Goal: Task Accomplishment & Management: Complete application form

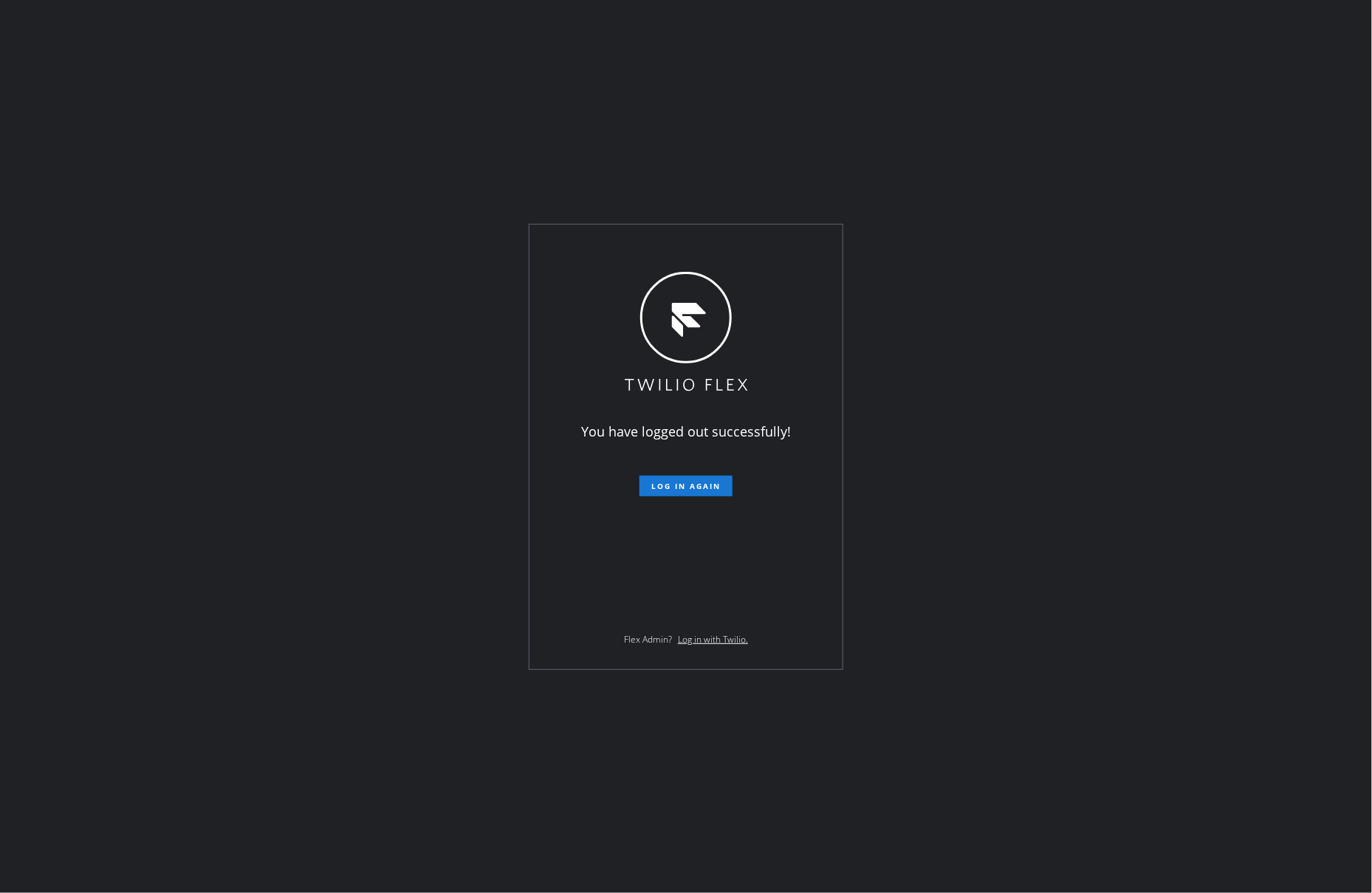
click at [702, 498] on div "You have logged out successfully! Log in again Flex Admin? Log in with Twilio." at bounding box center [686, 446] width 313 height 445
click at [699, 491] on span "Log in again" at bounding box center [686, 486] width 70 height 10
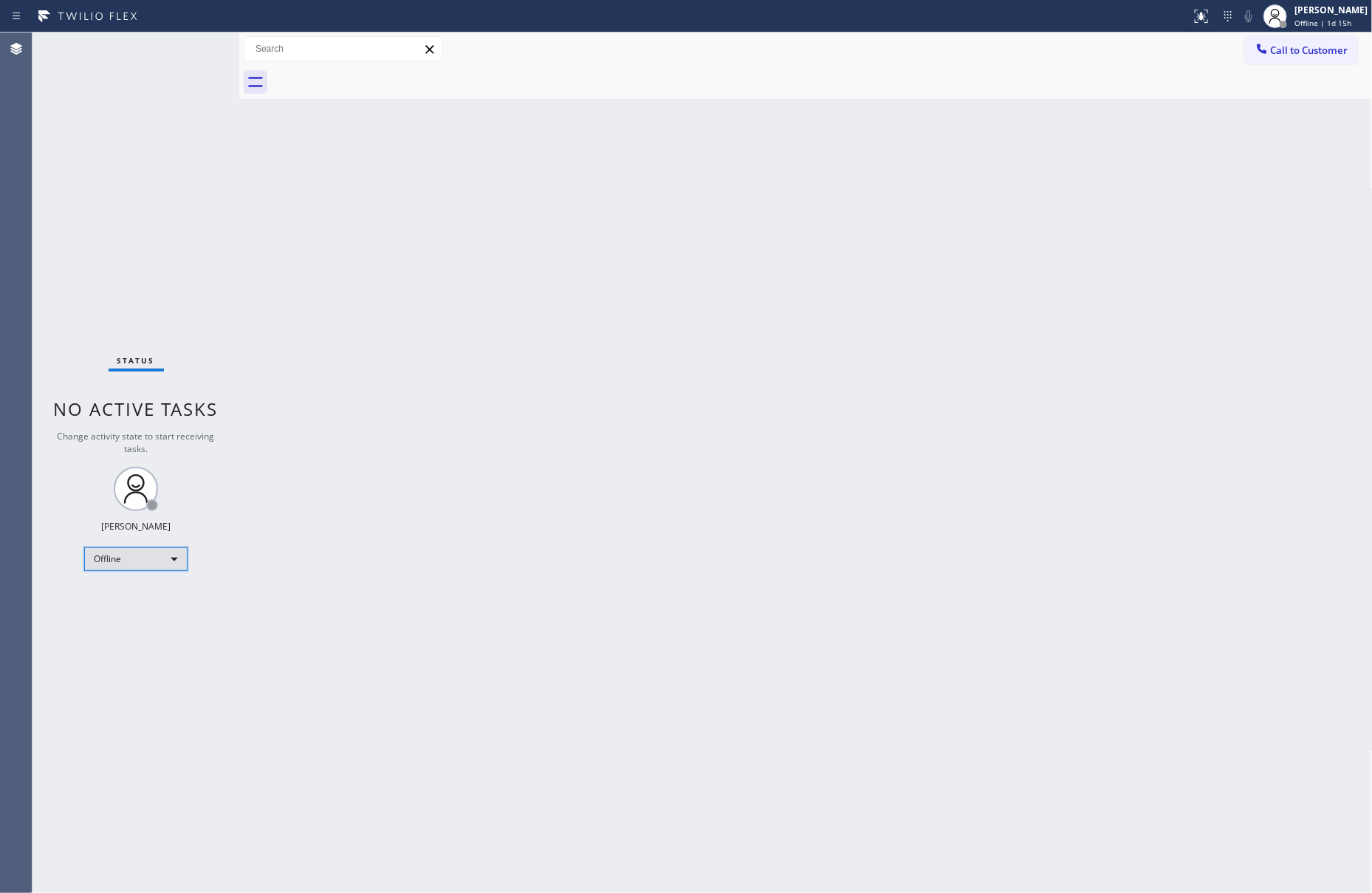
click at [180, 568] on div "Offline" at bounding box center [136, 559] width 104 height 24
click at [149, 616] on li "Unavailable" at bounding box center [134, 615] width 99 height 18
click at [173, 559] on div "Unavailable" at bounding box center [136, 559] width 104 height 24
click at [122, 599] on li "Available" at bounding box center [134, 597] width 99 height 18
click at [572, 480] on div "Back to Dashboard Change Sender ID Customers Technicians Select a contact Outbo…" at bounding box center [806, 463] width 1133 height 861
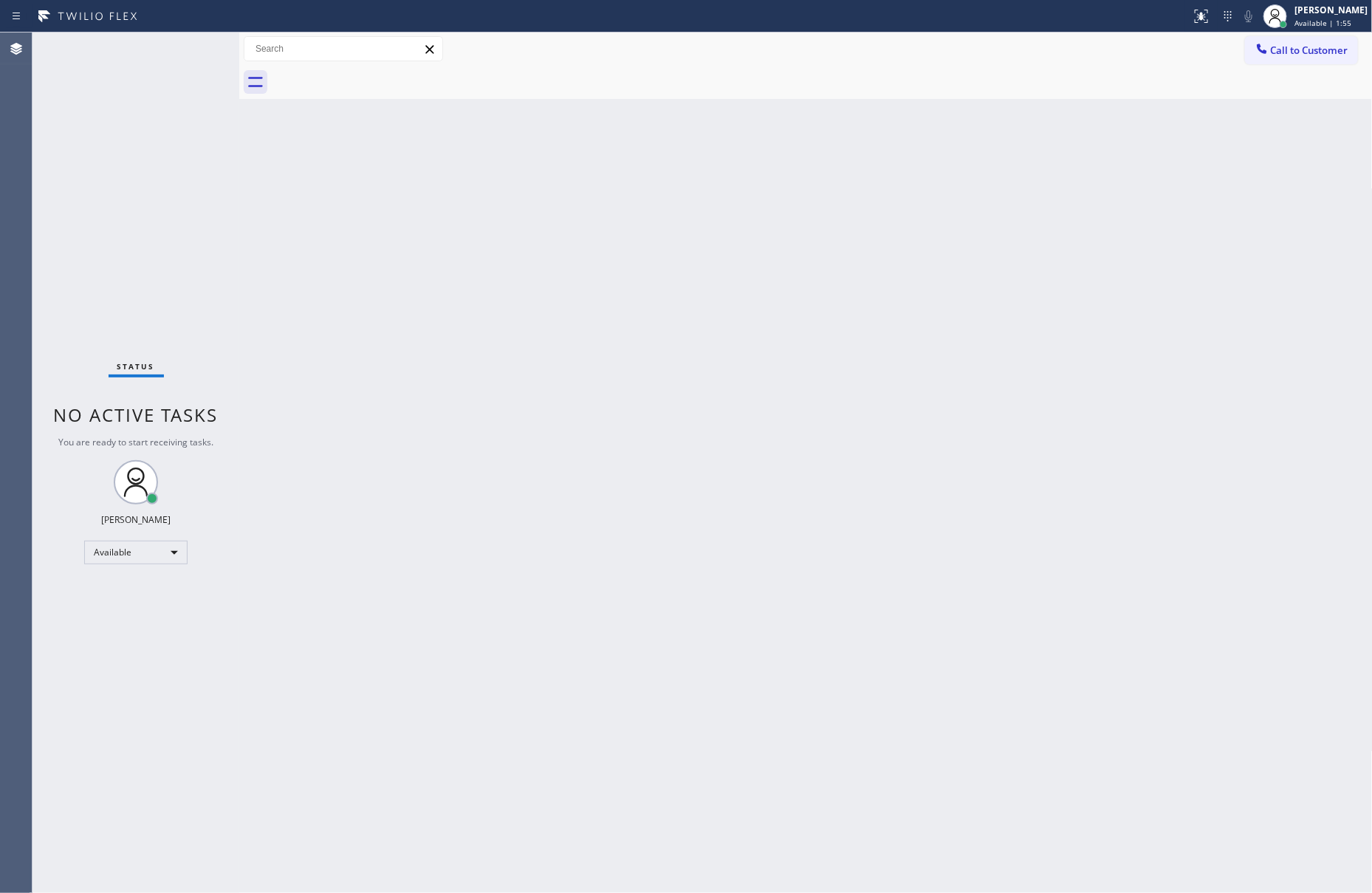
drag, startPoint x: 335, startPoint y: 563, endPoint x: 372, endPoint y: 590, distance: 45.8
click at [351, 565] on div "Back to Dashboard Change Sender ID Customers Technicians Select a contact Outbo…" at bounding box center [806, 463] width 1133 height 861
click at [554, 340] on div "Back to Dashboard Change Sender ID Customers Technicians Select a contact Outbo…" at bounding box center [806, 463] width 1133 height 861
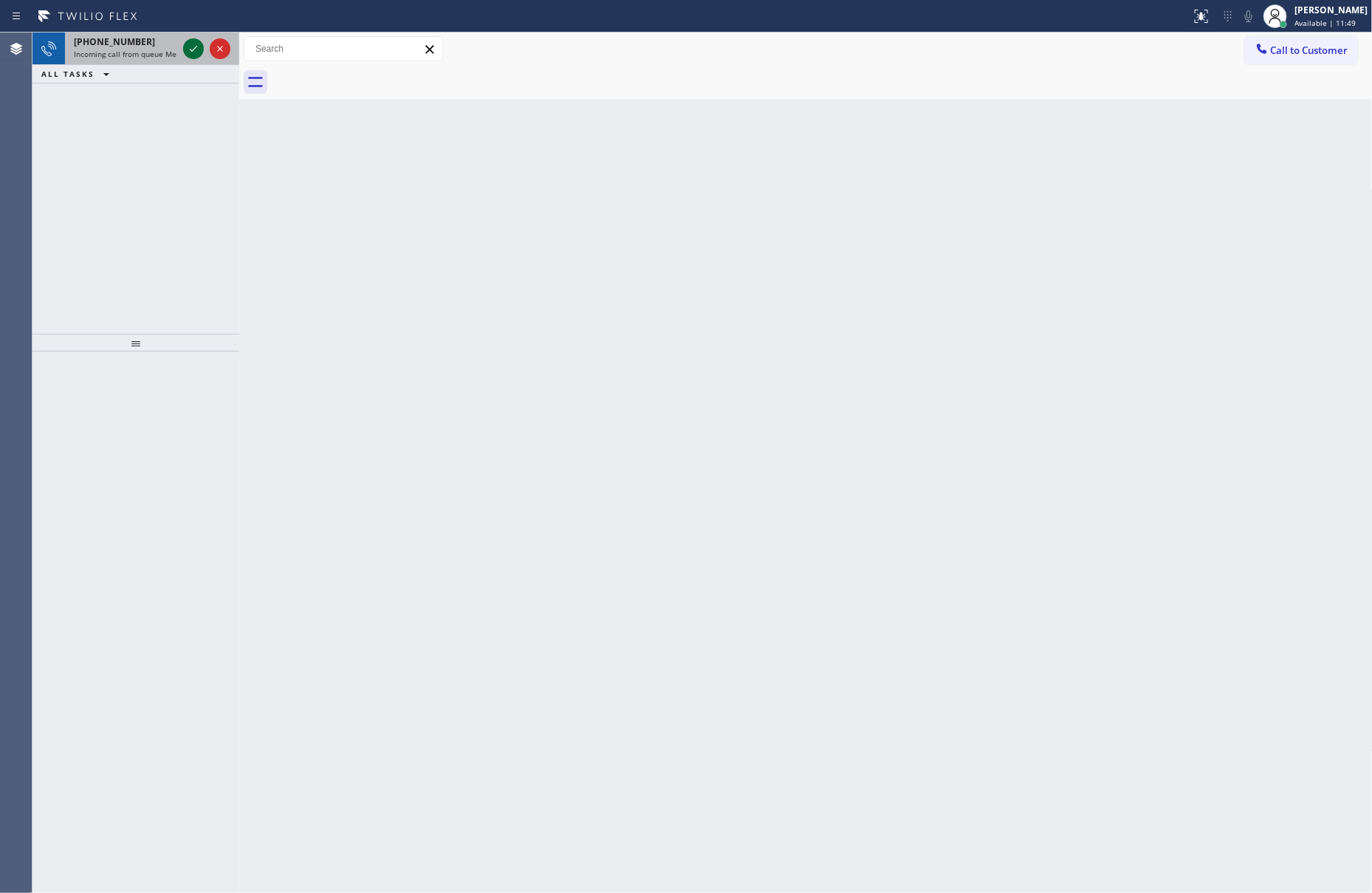
click at [193, 44] on icon at bounding box center [194, 48] width 18 height 18
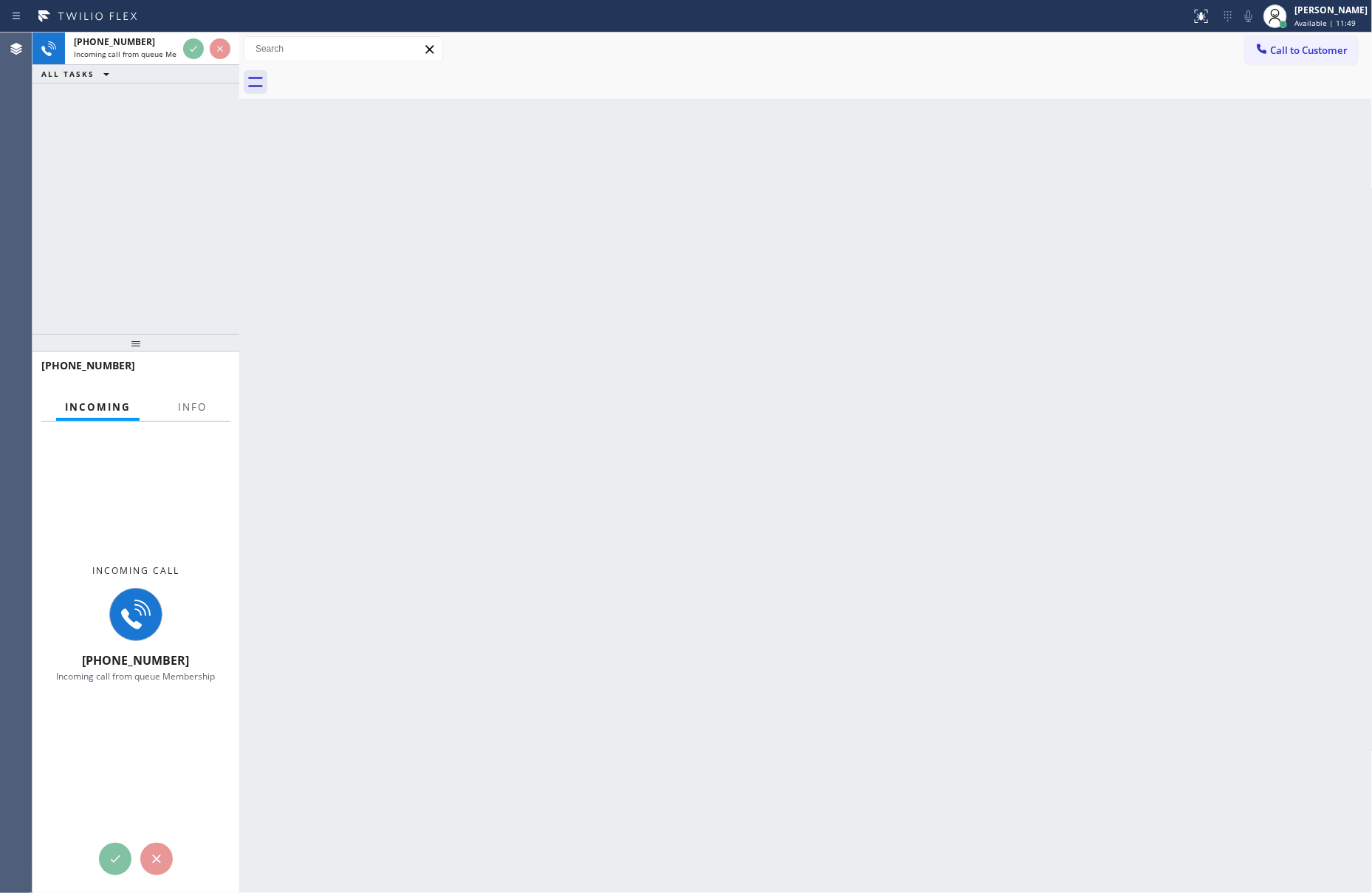
click at [194, 230] on div "+16022287593 Incoming call from queue Membership ALL TASKS ALL TASKS ACTIVE TAS…" at bounding box center [136, 183] width 207 height 301
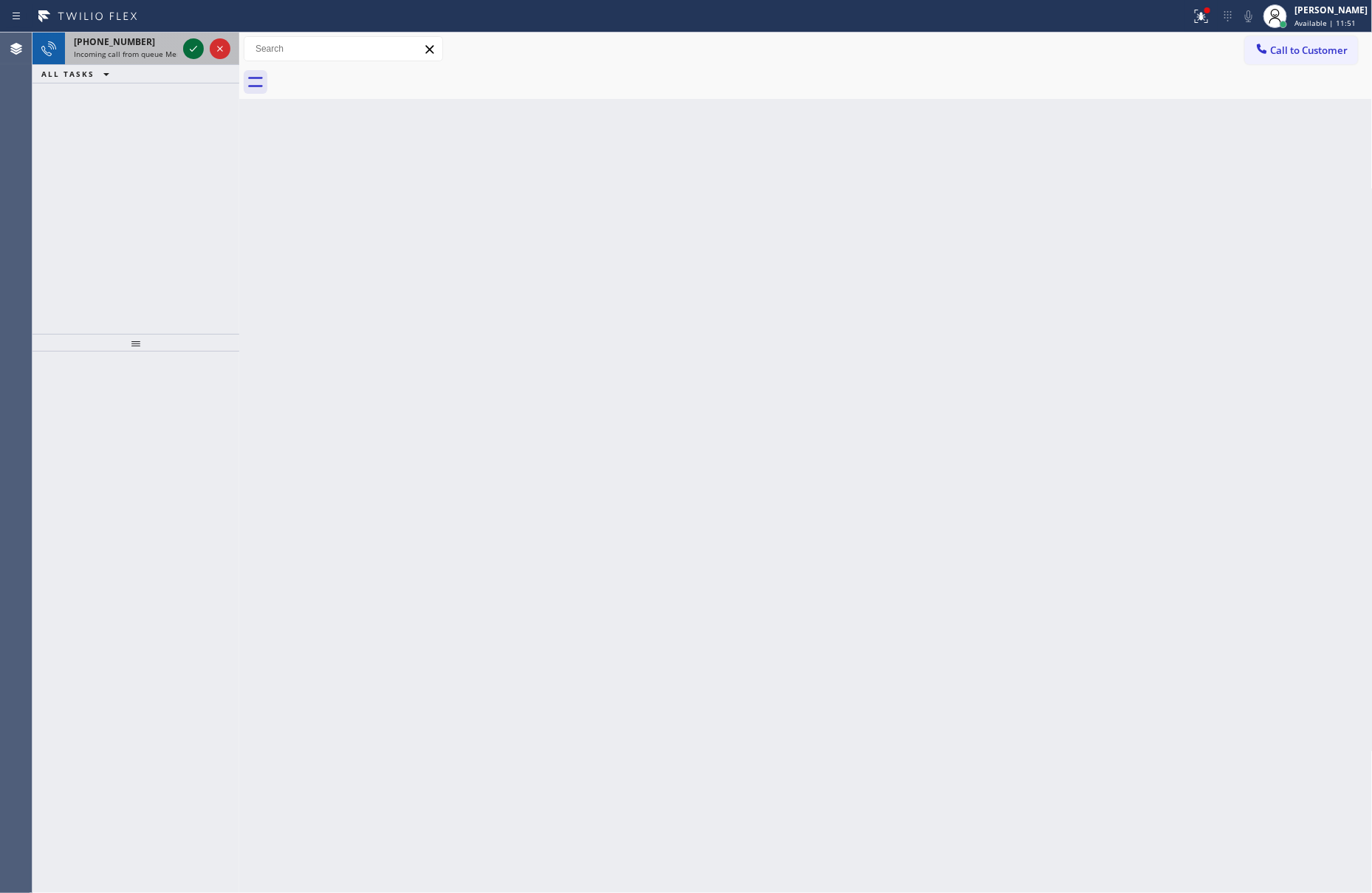
click at [191, 47] on icon at bounding box center [194, 48] width 18 height 18
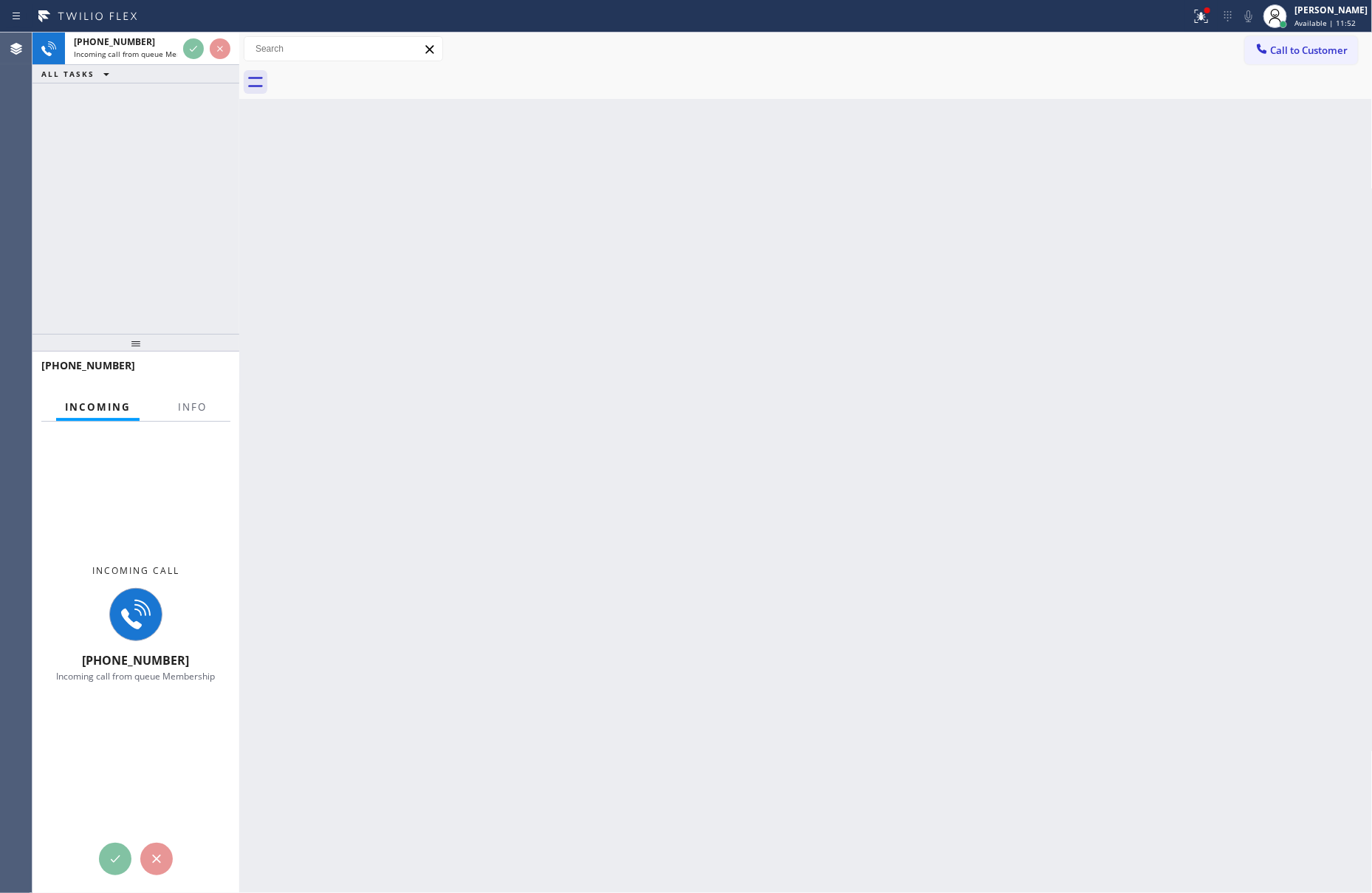
click at [171, 204] on div "+16022287593 Incoming call from queue Membership ALL TASKS ALL TASKS ACTIVE TAS…" at bounding box center [136, 183] width 207 height 301
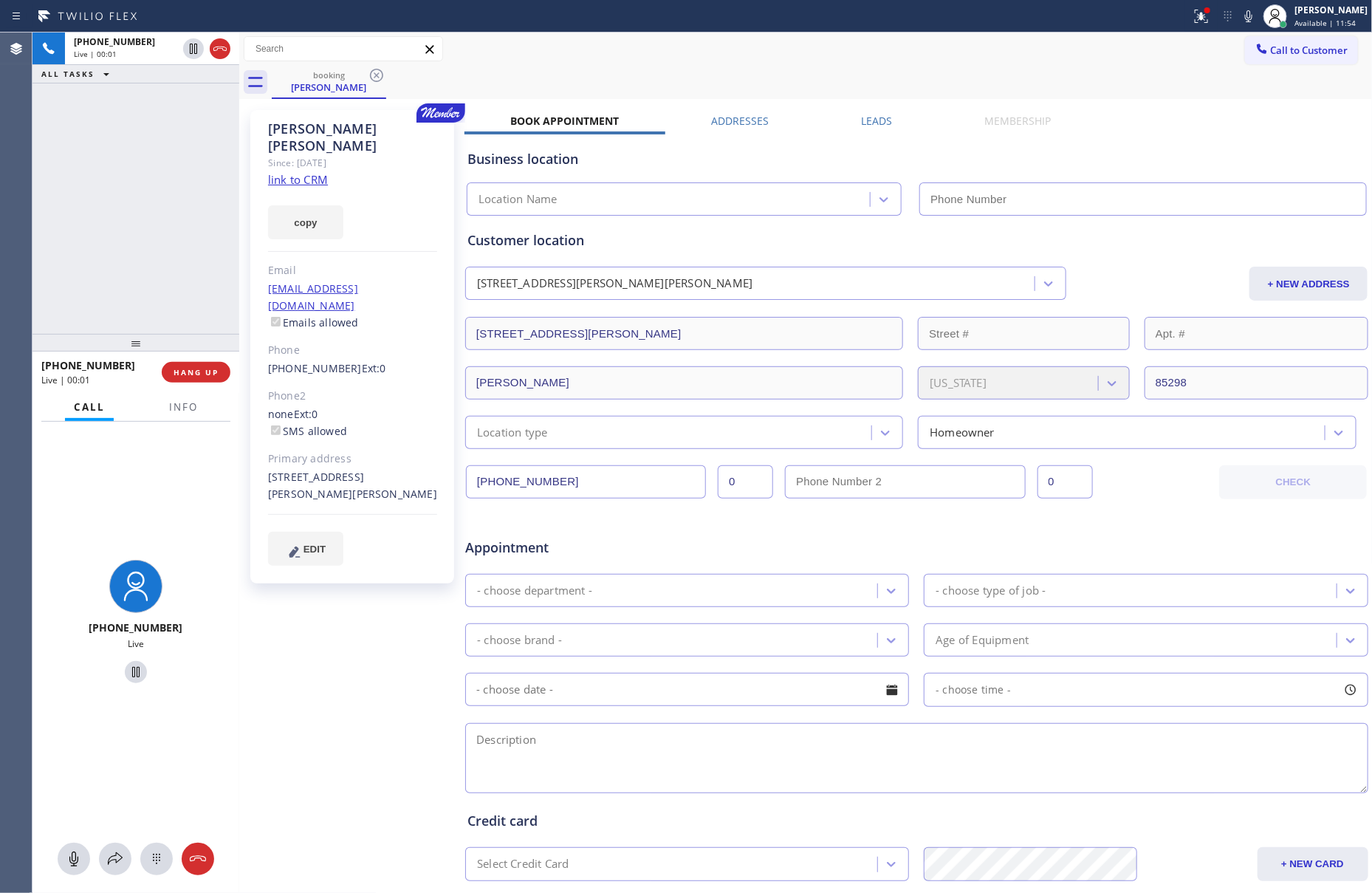
type input "(602) 755-6398"
click at [102, 269] on div "+16022287593 Live | 02:57 ALL TASKS ALL TASKS ACTIVE TASKS TASKS IN WRAP UP" at bounding box center [136, 183] width 207 height 301
click at [100, 206] on div "+16022287593 Live | 05:59 ALL TASKS ALL TASKS ACTIVE TASKS TASKS IN WRAP UP" at bounding box center [136, 183] width 207 height 301
drag, startPoint x: 70, startPoint y: 867, endPoint x: 156, endPoint y: 787, distance: 117.5
click at [70, 867] on icon at bounding box center [74, 858] width 18 height 18
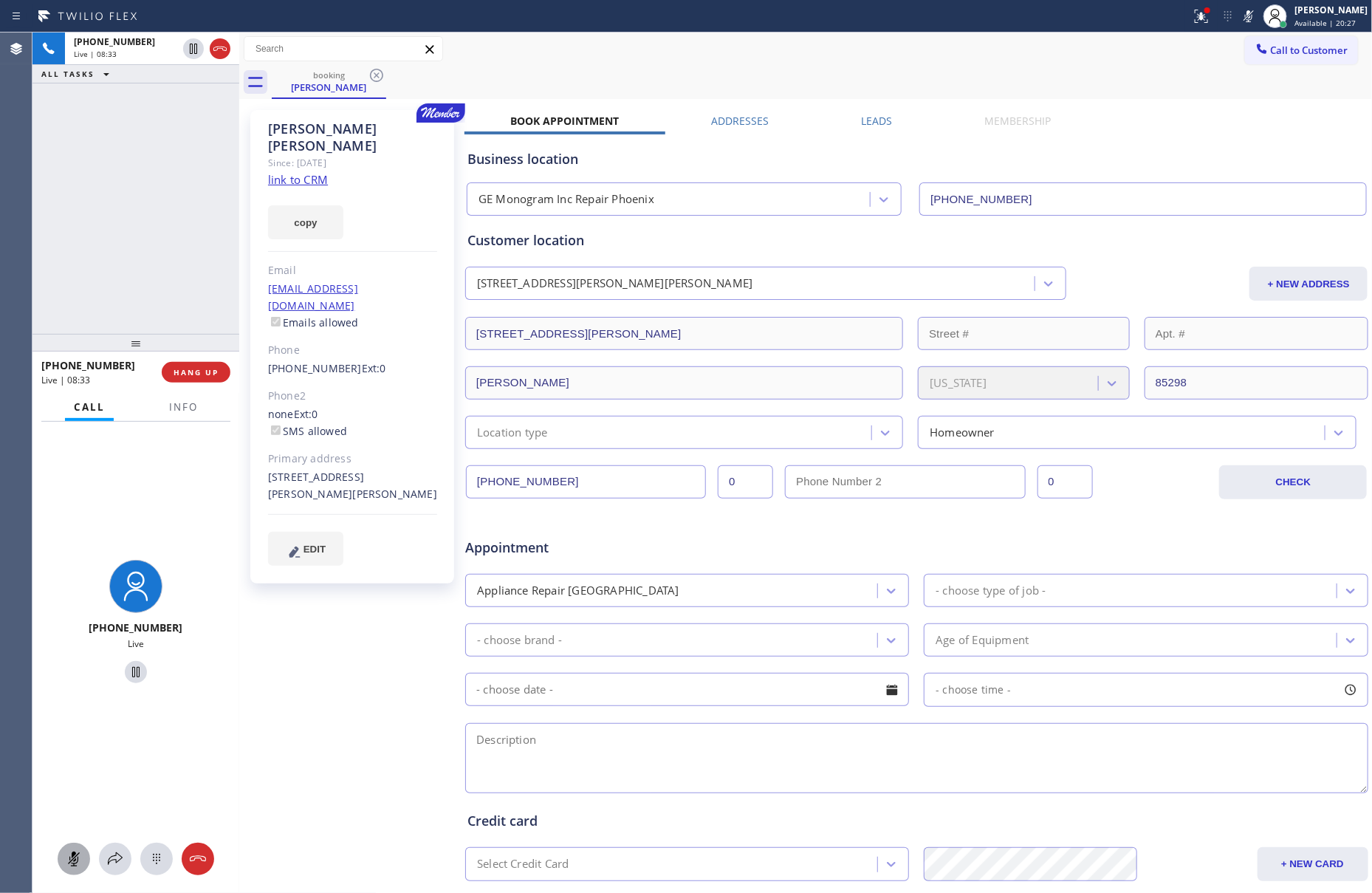
click at [78, 862] on icon at bounding box center [74, 858] width 18 height 18
click at [176, 193] on div "+16022287593 Live | 08:34 ALL TASKS ALL TASKS ACTIVE TASKS TASKS IN WRAP UP" at bounding box center [136, 183] width 207 height 301
click at [177, 193] on div "+16022287593 Live | 08:34 ALL TASKS ALL TASKS ACTIVE TASKS TASKS IN WRAP UP" at bounding box center [136, 183] width 207 height 301
click at [165, 276] on div "+16022287593 Live | 08:43 ALL TASKS ALL TASKS ACTIVE TASKS TASKS IN WRAP UP" at bounding box center [136, 183] width 207 height 301
click at [63, 188] on div "+16022287593 Live | 09:04 ALL TASKS ALL TASKS ACTIVE TASKS TASKS IN WRAP UP" at bounding box center [136, 183] width 207 height 301
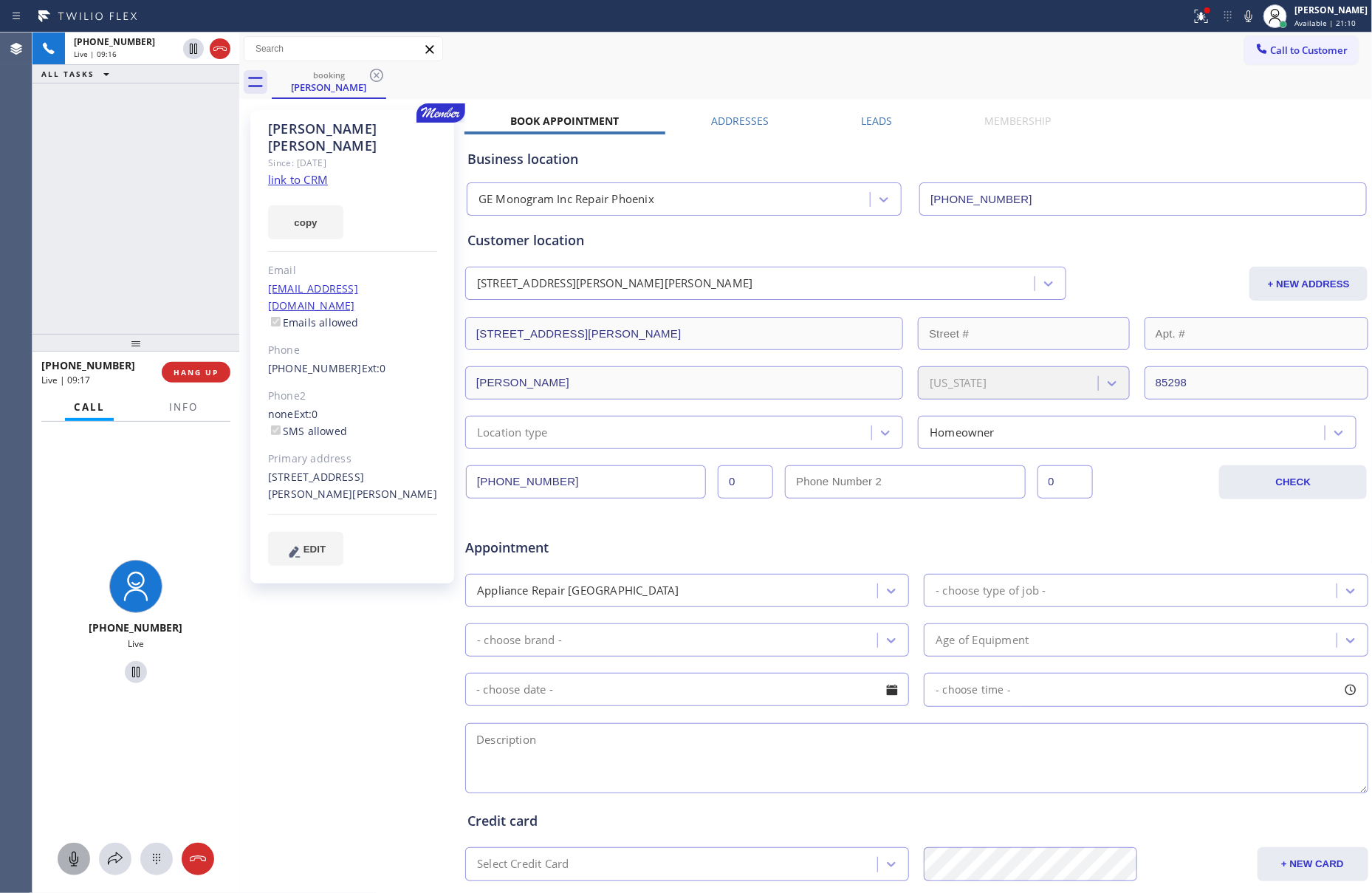
click at [382, 608] on div "Sandra Watson Since: 20 may 2020 link to CRM copy Email sandrawatsonaz@gmail.co…" at bounding box center [353, 581] width 222 height 958
drag, startPoint x: 662, startPoint y: 531, endPoint x: 667, endPoint y: 572, distance: 41.3
click at [662, 531] on div "Appointment" at bounding box center [615, 540] width 302 height 35
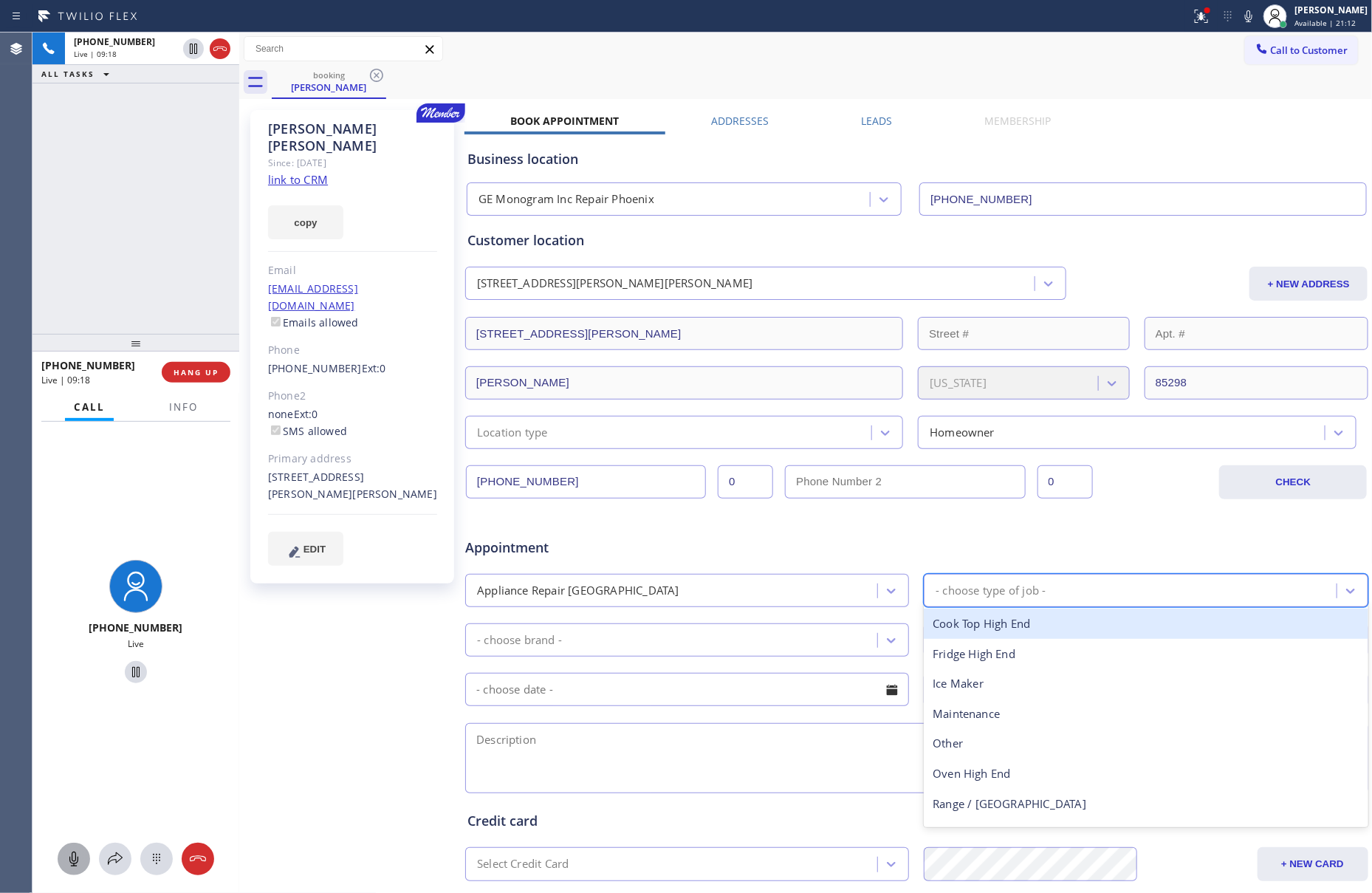
click at [945, 594] on div "- choose type of job -" at bounding box center [991, 591] width 110 height 17
type input "fr"
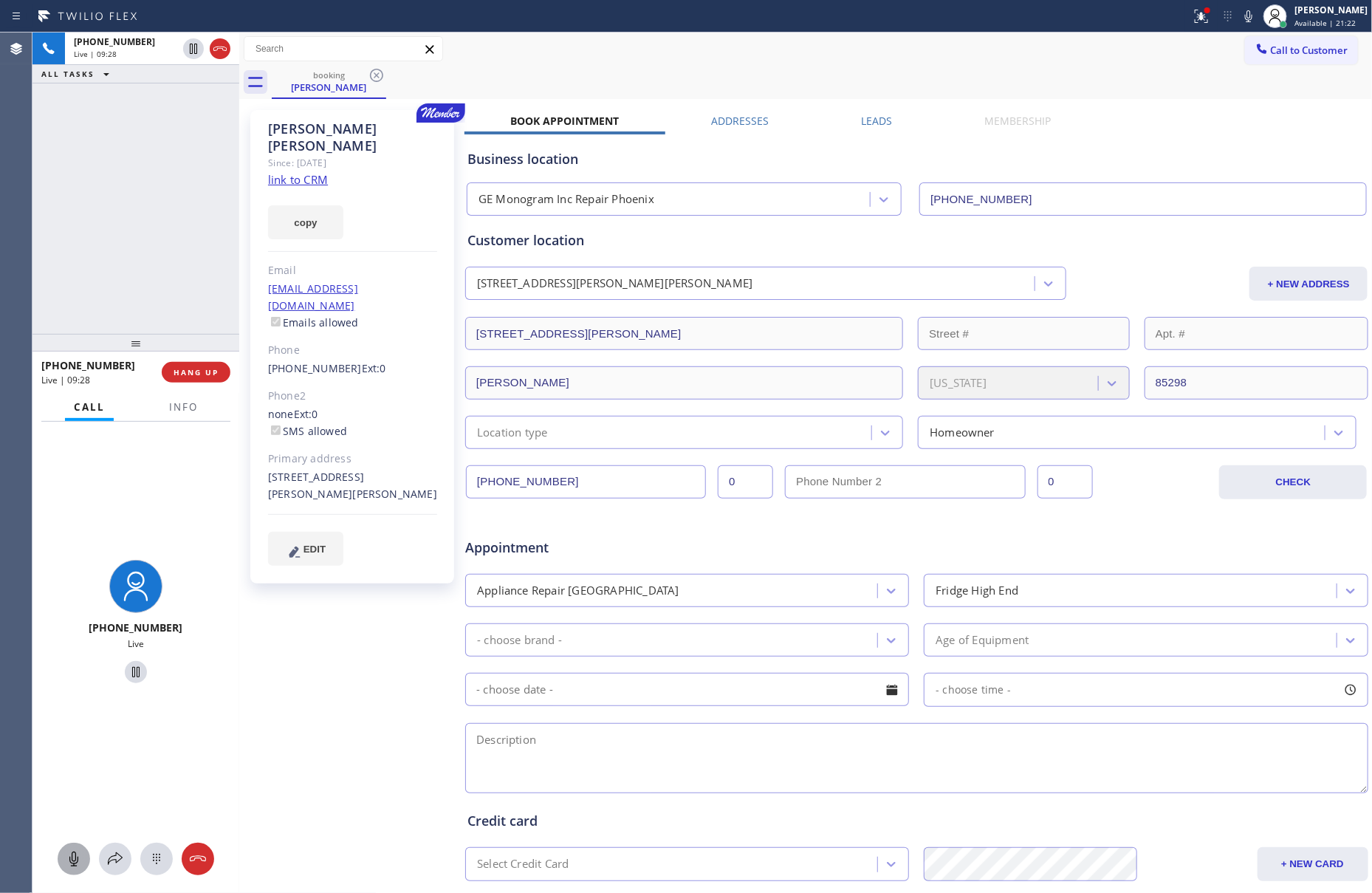
click at [559, 752] on textarea at bounding box center [917, 758] width 903 height 70
click at [576, 645] on div "- choose brand -" at bounding box center [673, 640] width 408 height 25
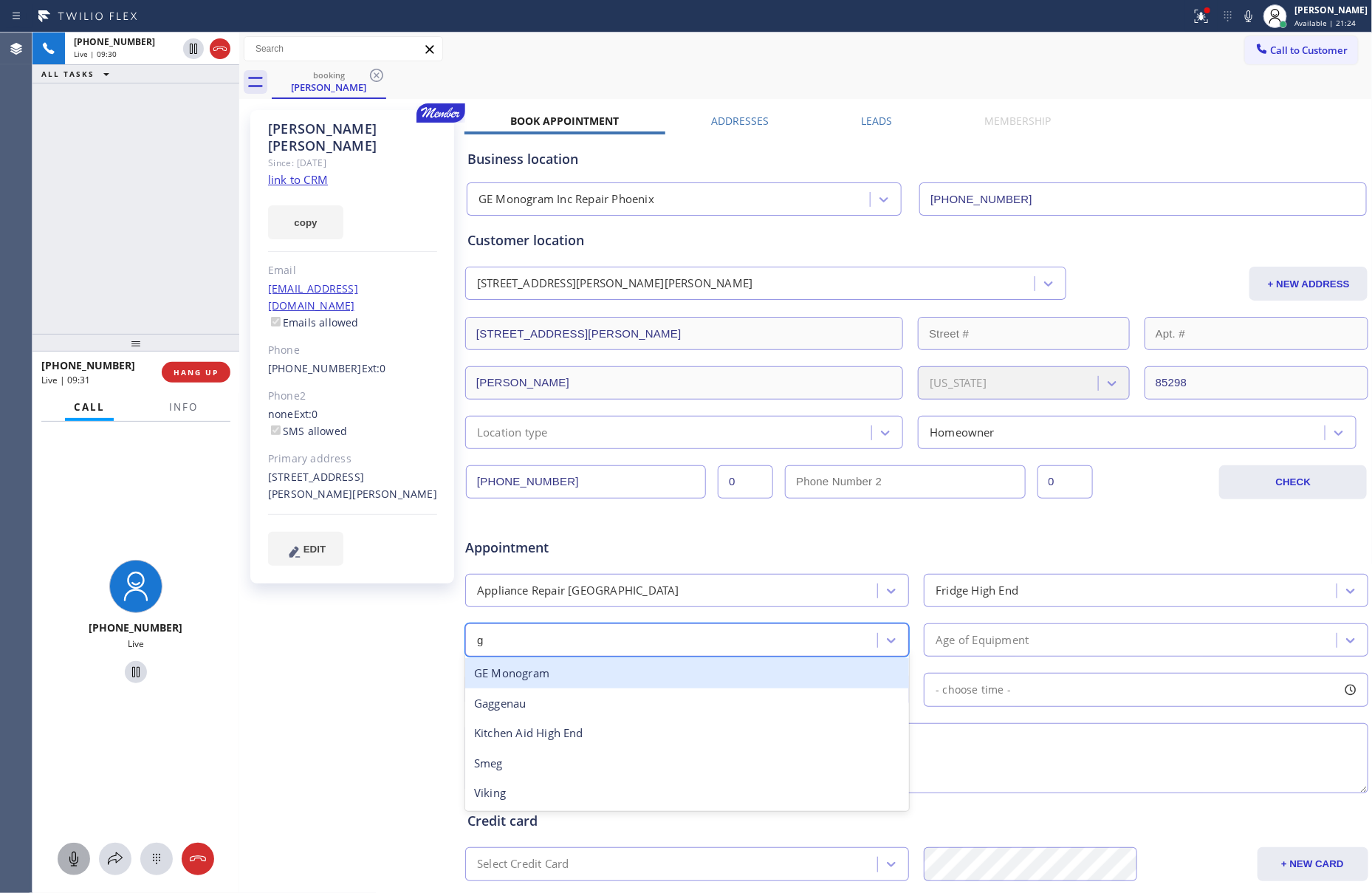
type input "ge"
click at [563, 672] on div "GE Monogram" at bounding box center [687, 673] width 444 height 31
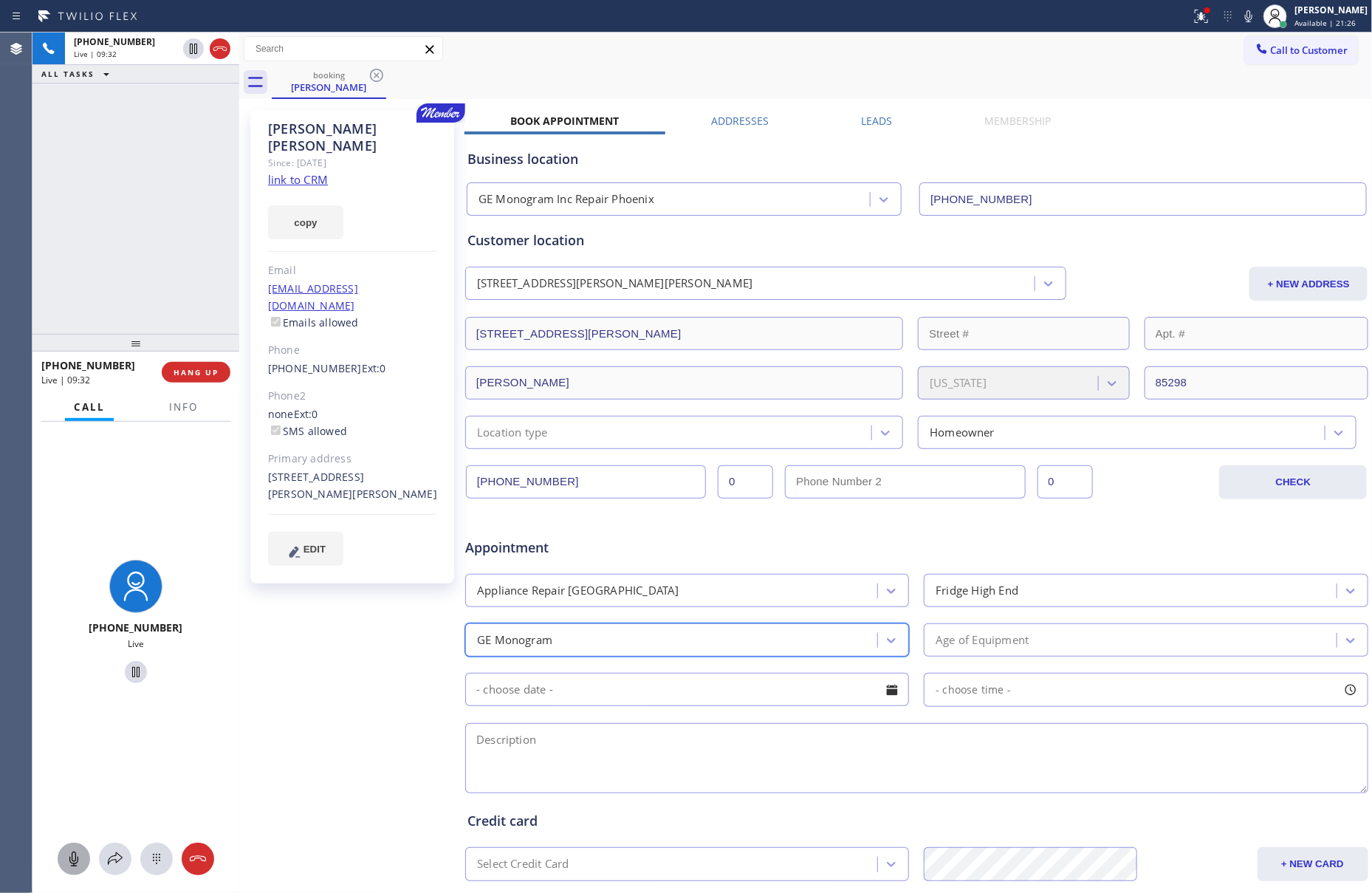
drag, startPoint x: 953, startPoint y: 645, endPoint x: 962, endPoint y: 645, distance: 9.0
click at [959, 645] on div "Age of Equipment" at bounding box center [982, 640] width 93 height 17
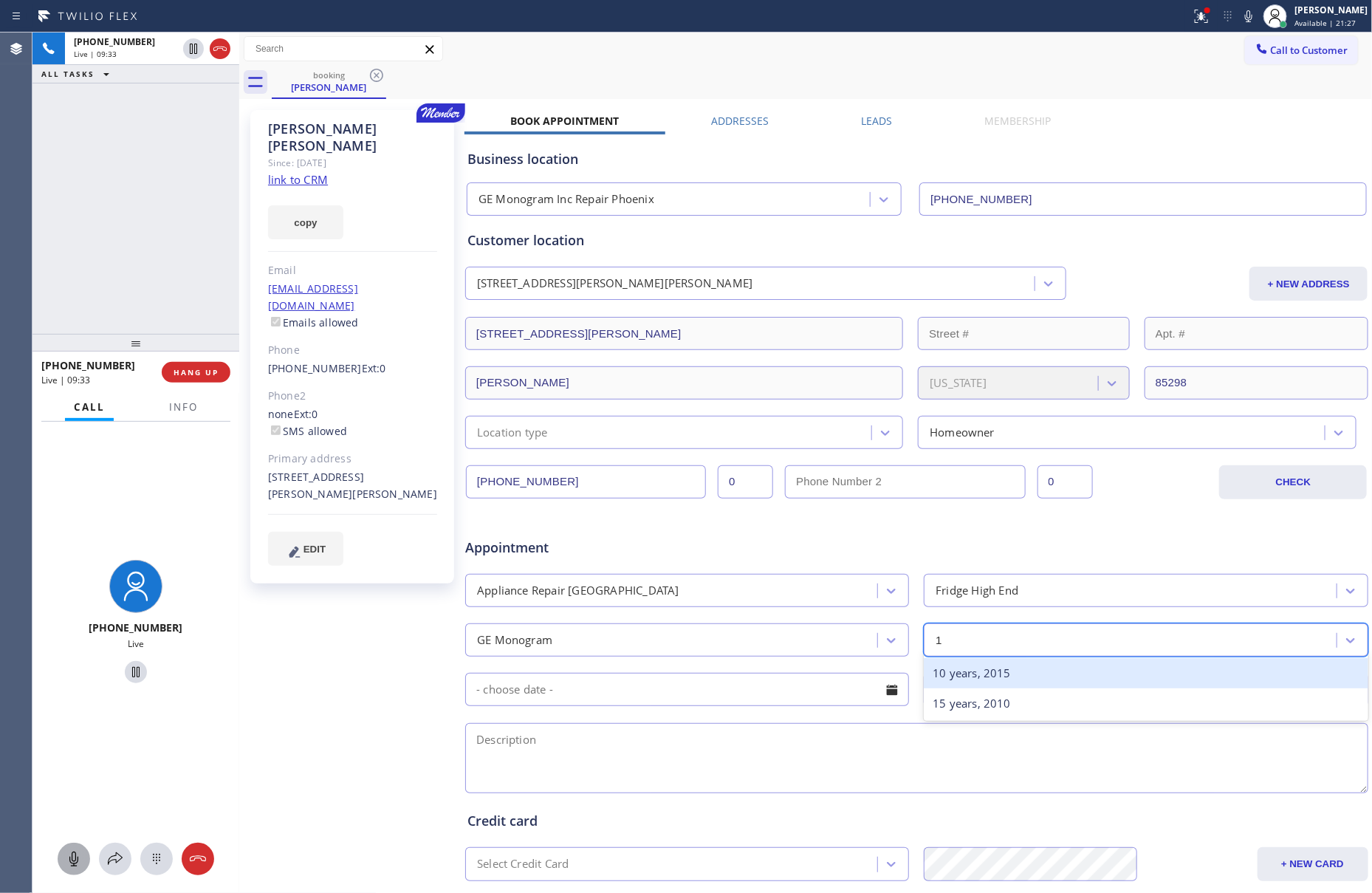
type input "10"
click at [941, 679] on div "10 years, 2015" at bounding box center [1145, 673] width 444 height 31
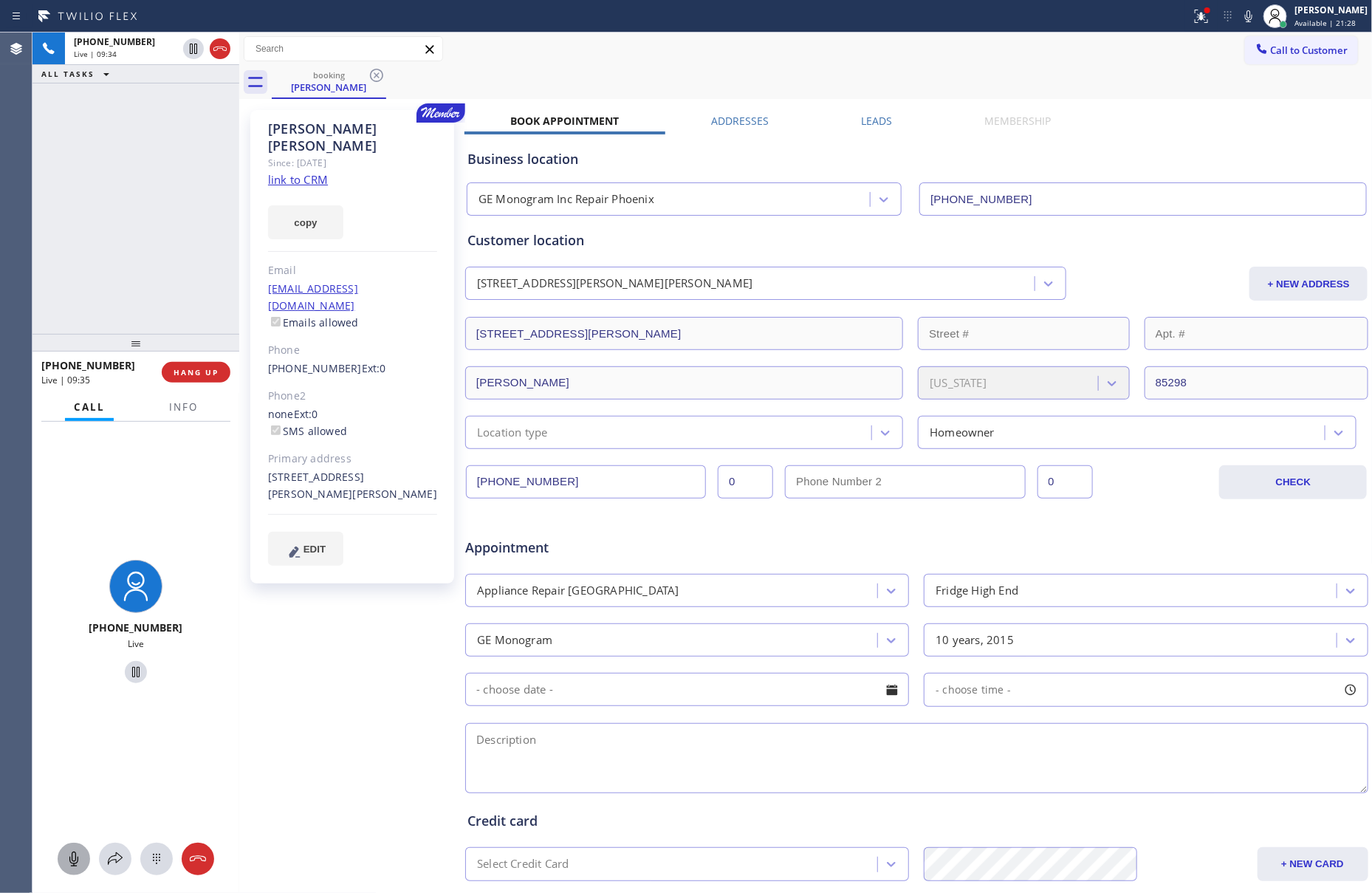
click at [554, 754] on textarea at bounding box center [917, 758] width 903 height 70
paste textarea "GE Monogram || Oven only || error code s73 || 10 yrs GE Monogram || Fridge || i…"
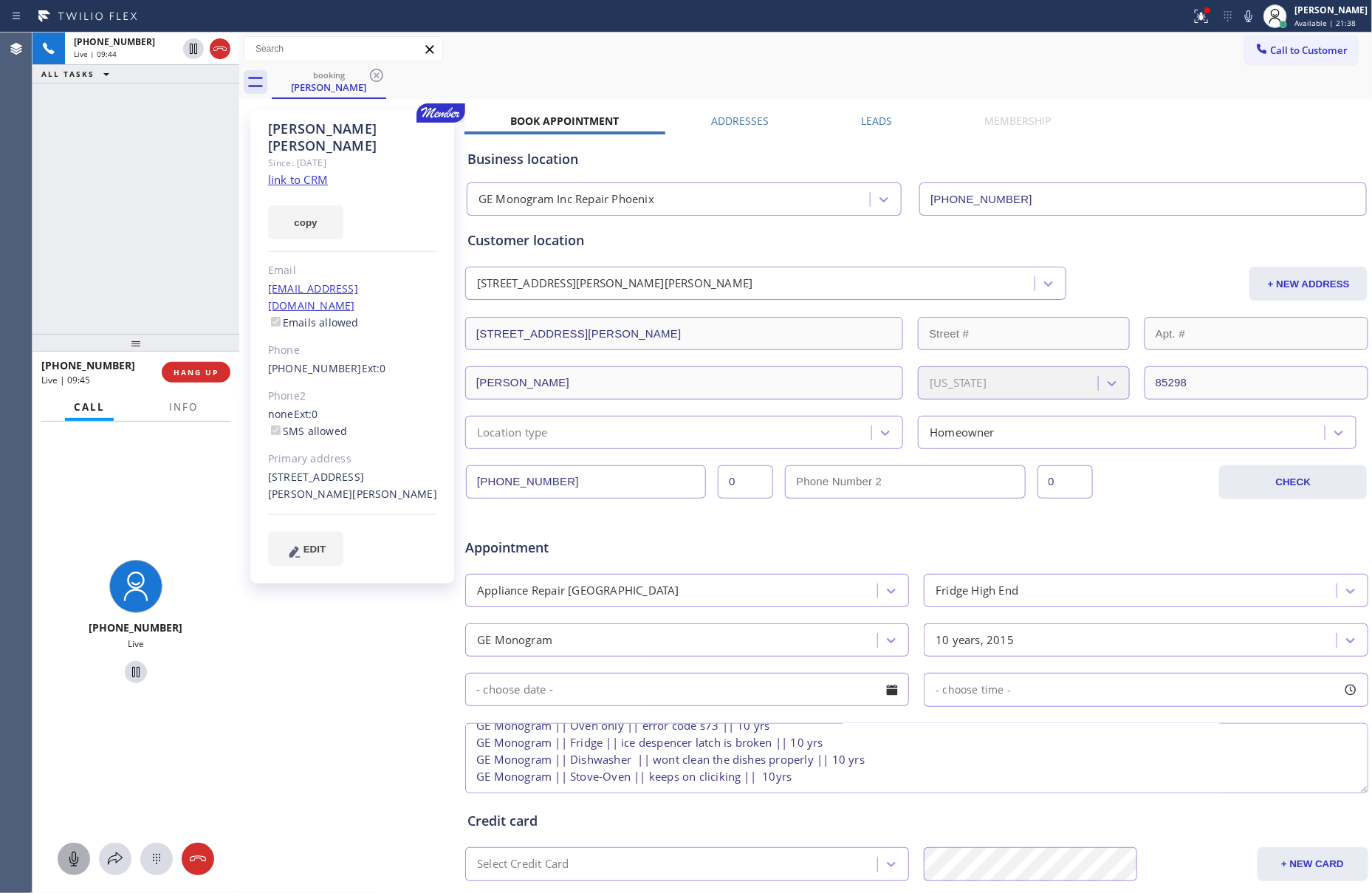
scroll to position [48, 0]
drag, startPoint x: 275, startPoint y: 446, endPoint x: 333, endPoint y: 459, distance: 59.4
click at [333, 469] on div "2120 East Mead Drive Gilbert, 85298 AZ" at bounding box center [352, 486] width 169 height 34
copy div "2120 East Mead Drive Gilbert, 85298 AZ"
click at [508, 773] on textarea "11-2 || Member || GE Monogram || Oven only || error code s73 || 10 yrs GE Monog…" at bounding box center [917, 758] width 903 height 70
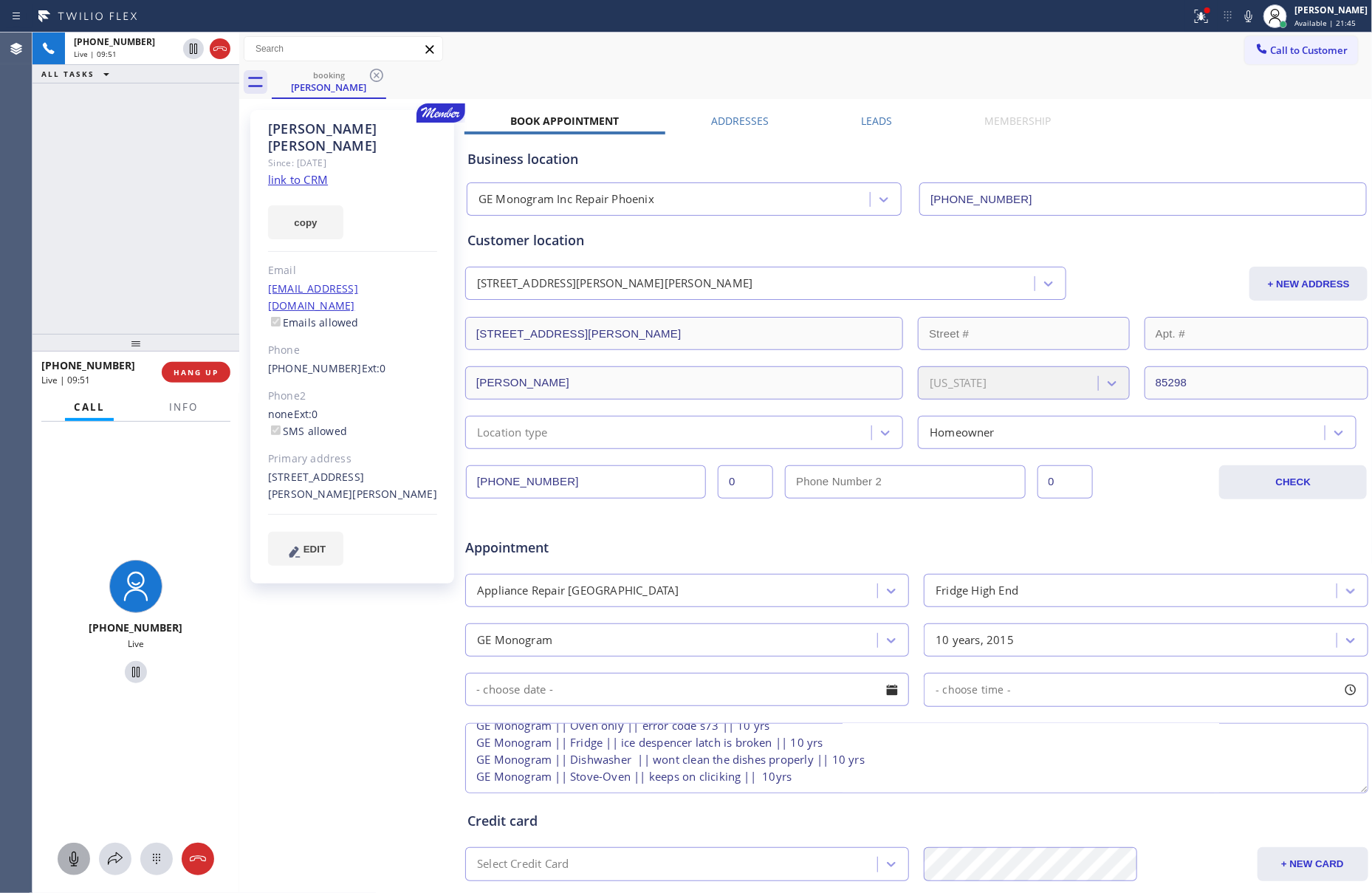
paste textarea "2120 East Mead Drive Gilbert, 85298 AZ"
click at [678, 740] on textarea "11-2 || Member || GE Monogram || Oven only || error code s73 || 10 yrs GE Monog…" at bounding box center [917, 758] width 903 height 70
type textarea "11-2 || Member || 10% off labor GE Monogram || Oven only || error code s73 || 1…"
click at [889, 696] on div at bounding box center [892, 690] width 25 height 25
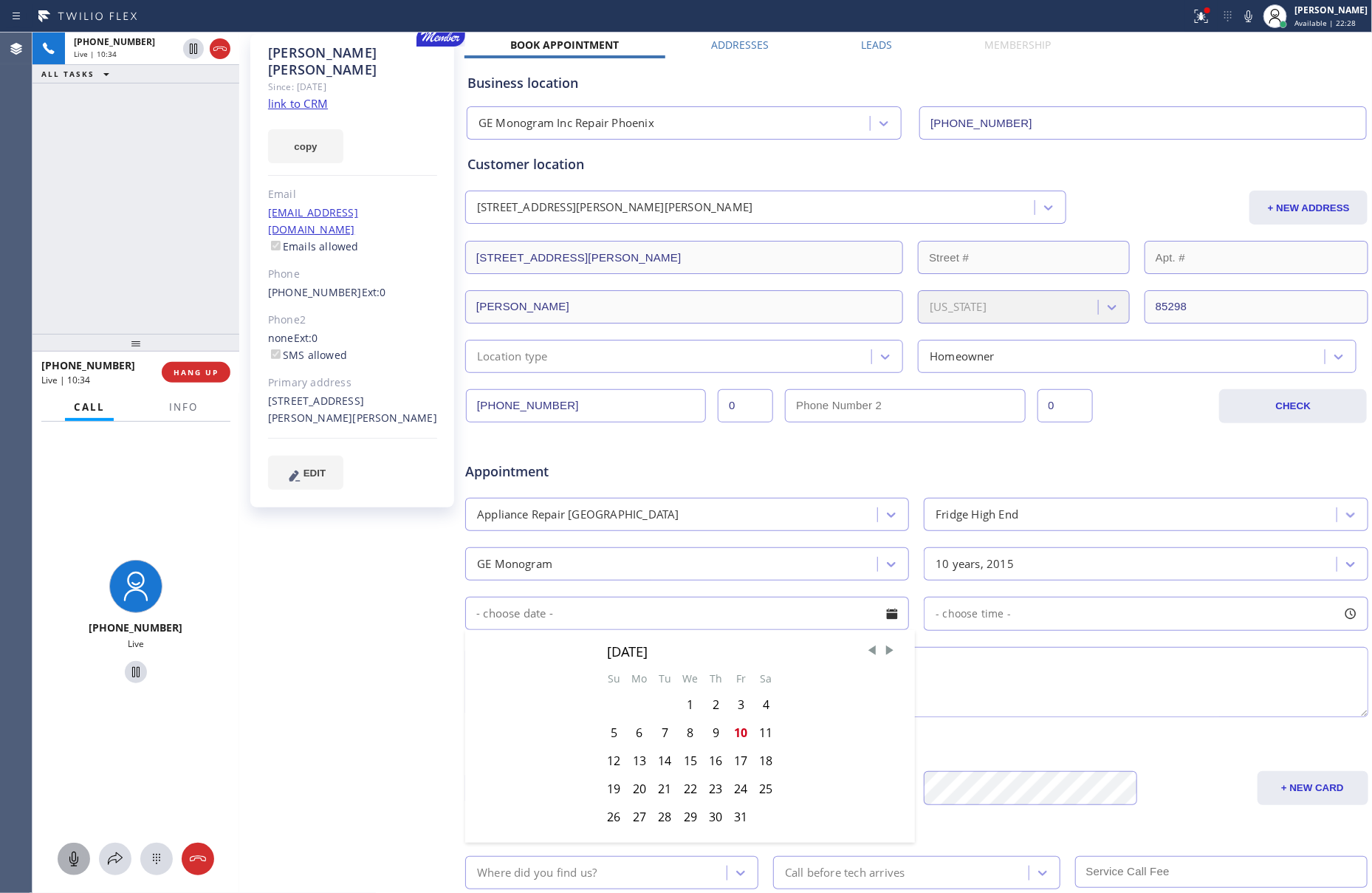
scroll to position [173, 0]
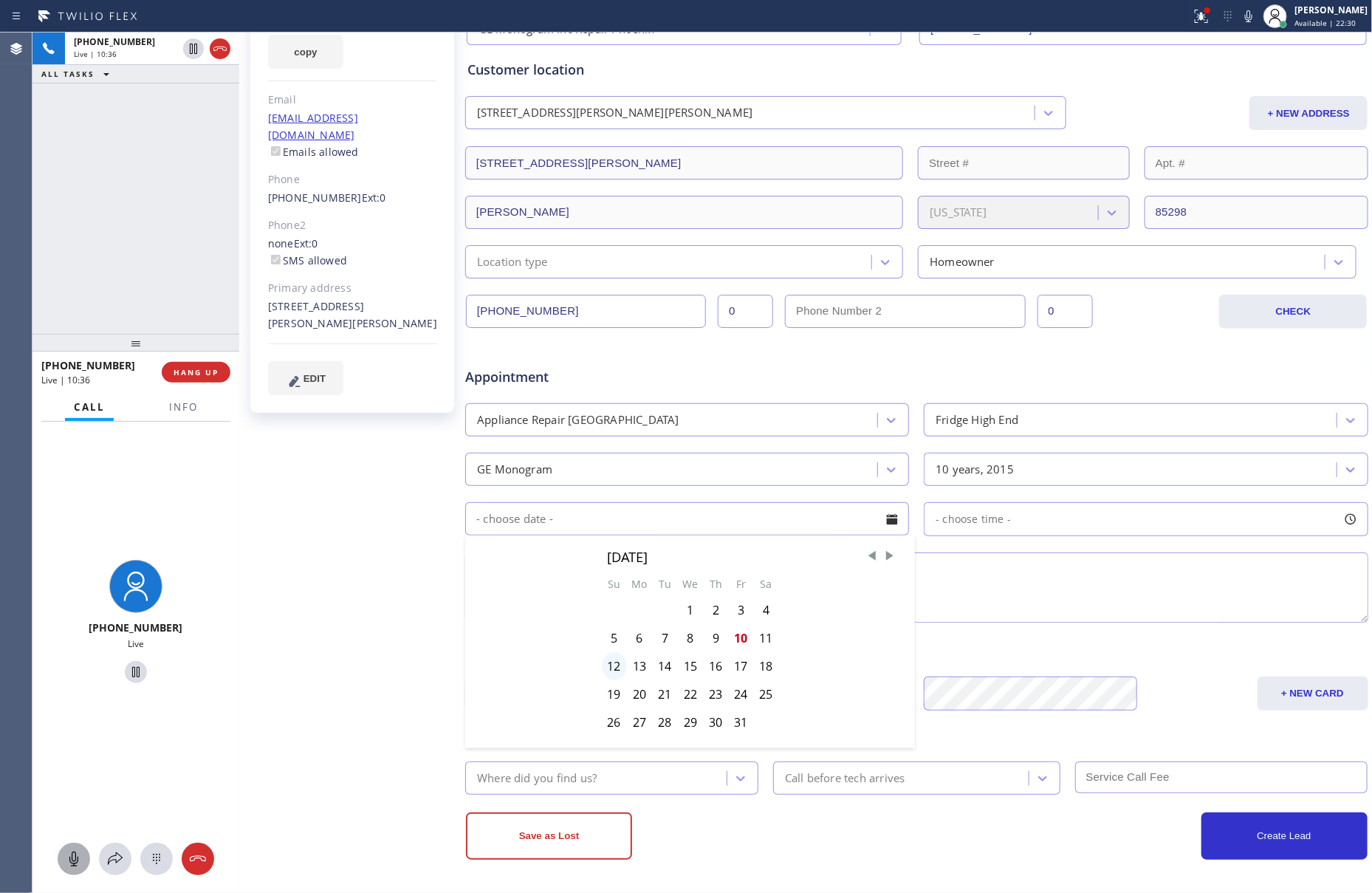
click at [605, 661] on div "12" at bounding box center [615, 666] width 25 height 28
type input "10/12/2025"
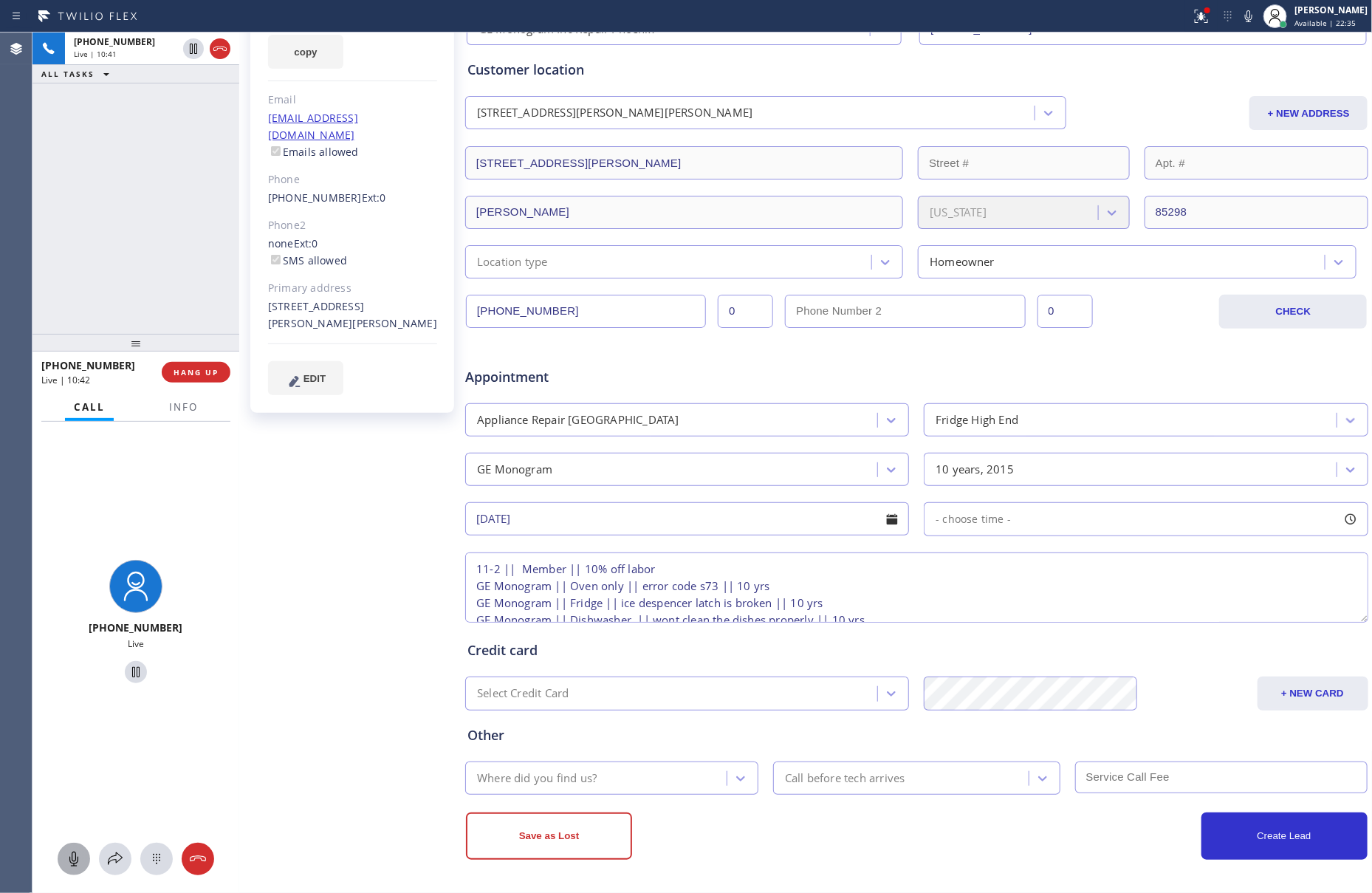
click at [984, 521] on span "- choose time -" at bounding box center [973, 519] width 76 height 14
drag, startPoint x: 935, startPoint y: 610, endPoint x: 1117, endPoint y: 621, distance: 182.3
click at [1124, 621] on div at bounding box center [1133, 609] width 18 height 31
drag, startPoint x: 929, startPoint y: 610, endPoint x: 1031, endPoint y: 611, distance: 102.0
click at [1031, 611] on div at bounding box center [1036, 609] width 18 height 31
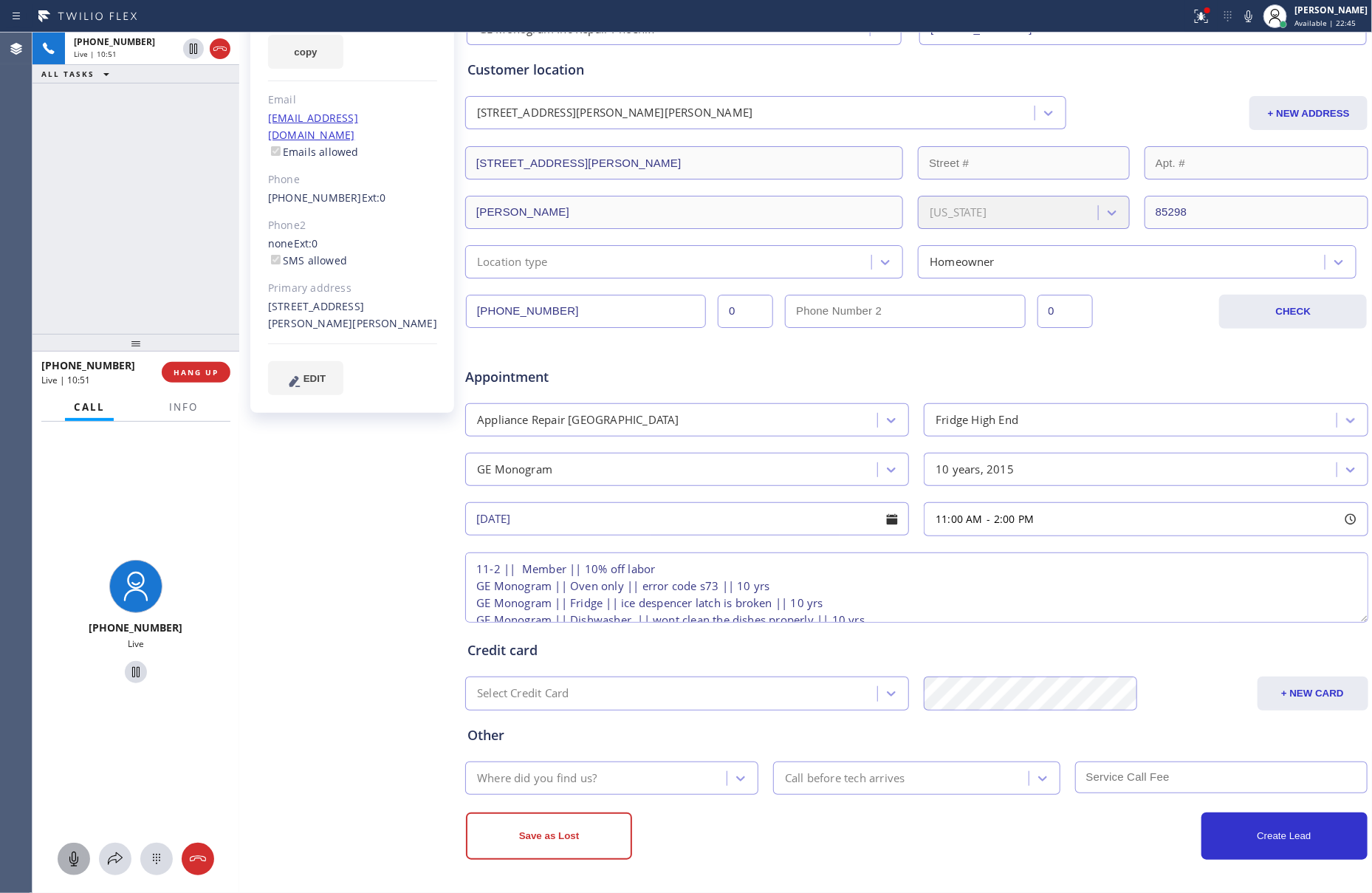
click at [711, 670] on div "Credit card Select Credit Card + NEW CARD CANCEL SAVE" at bounding box center [917, 668] width 905 height 85
drag, startPoint x: 656, startPoint y: 781, endPoint x: 663, endPoint y: 771, distance: 12.2
click at [663, 778] on div "Where did you find us?" at bounding box center [598, 778] width 257 height 25
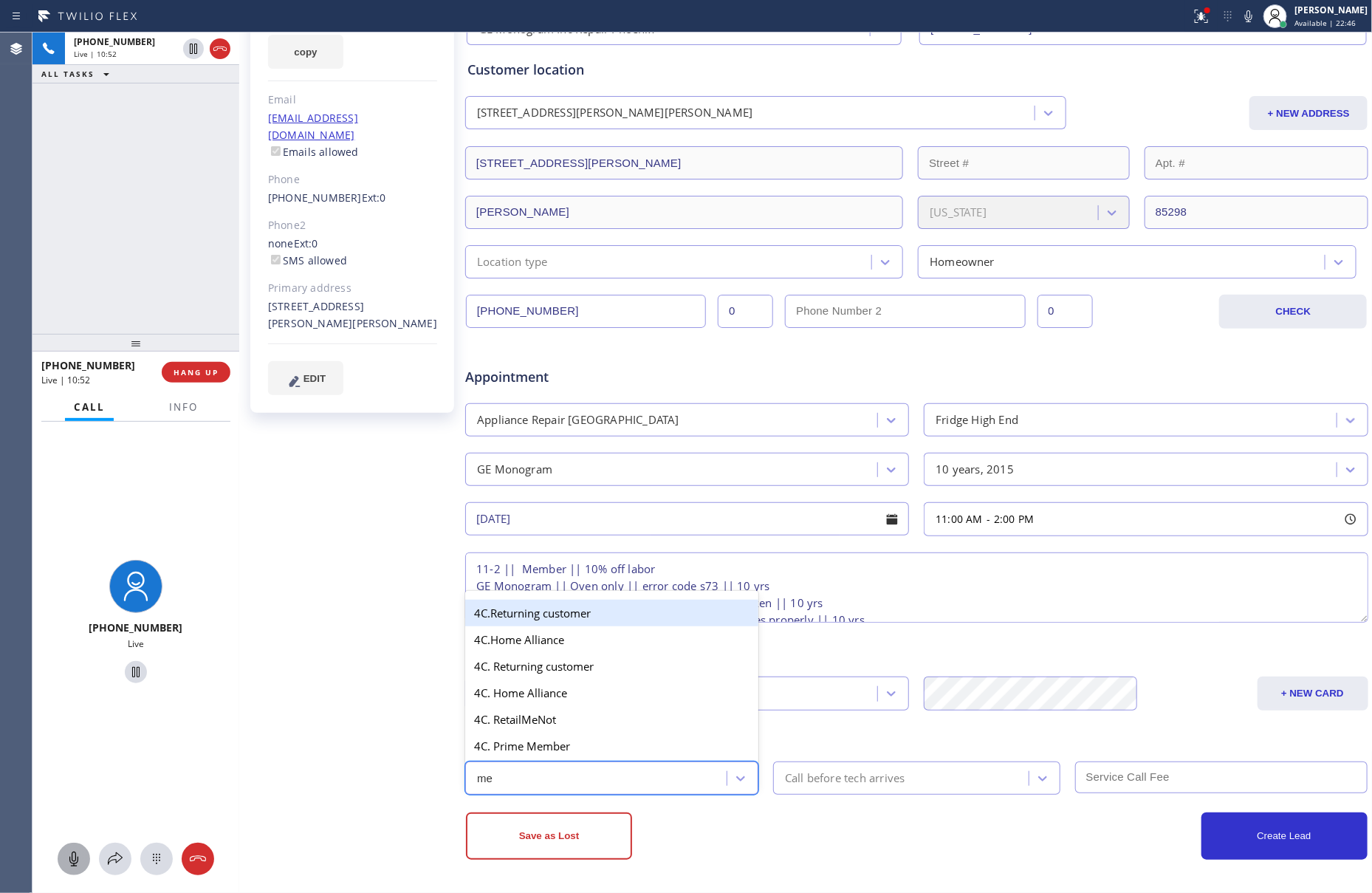
type input "mem"
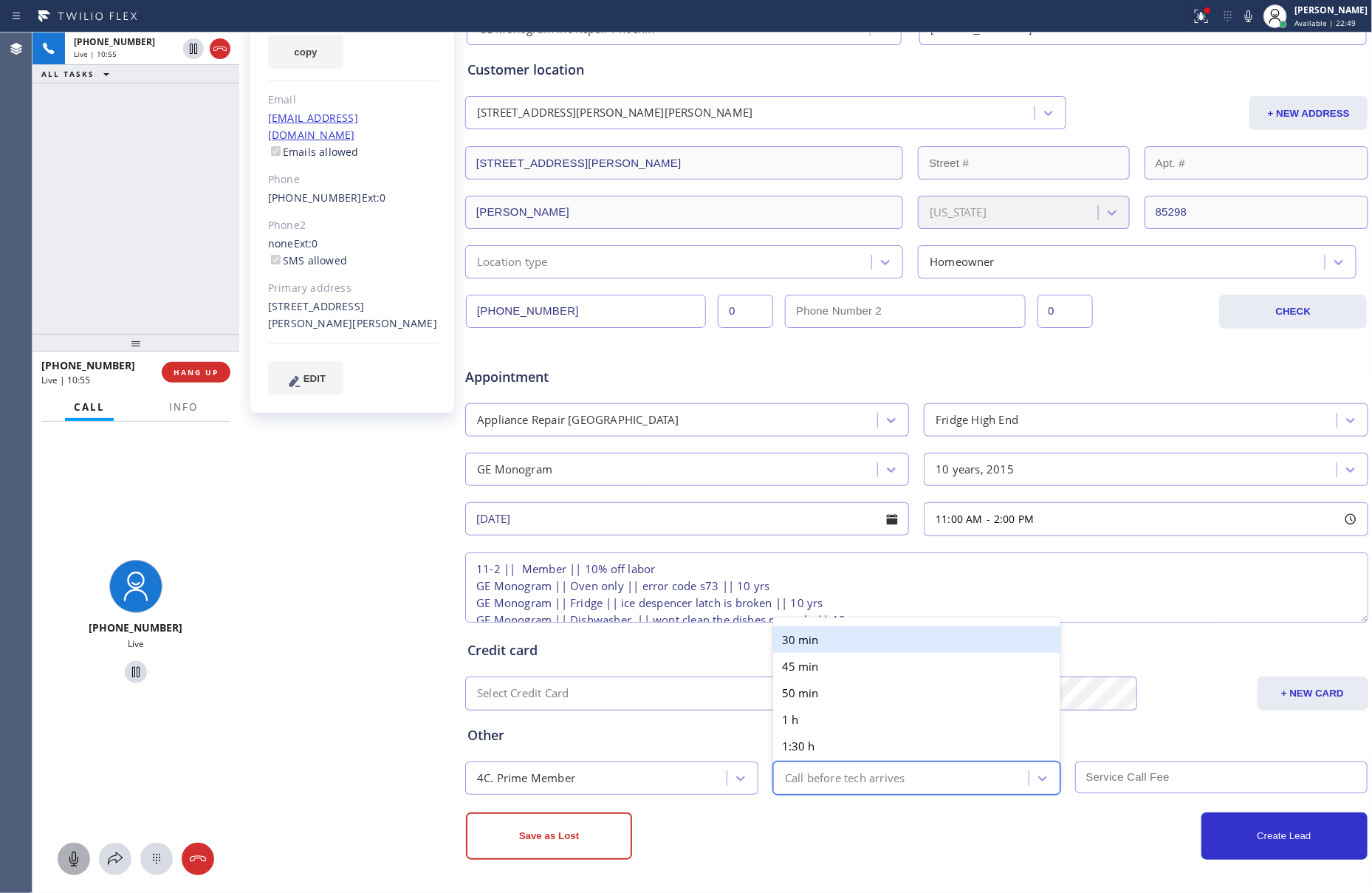
click at [838, 784] on div "Call before tech arrives" at bounding box center [846, 778] width 121 height 17
type input "30"
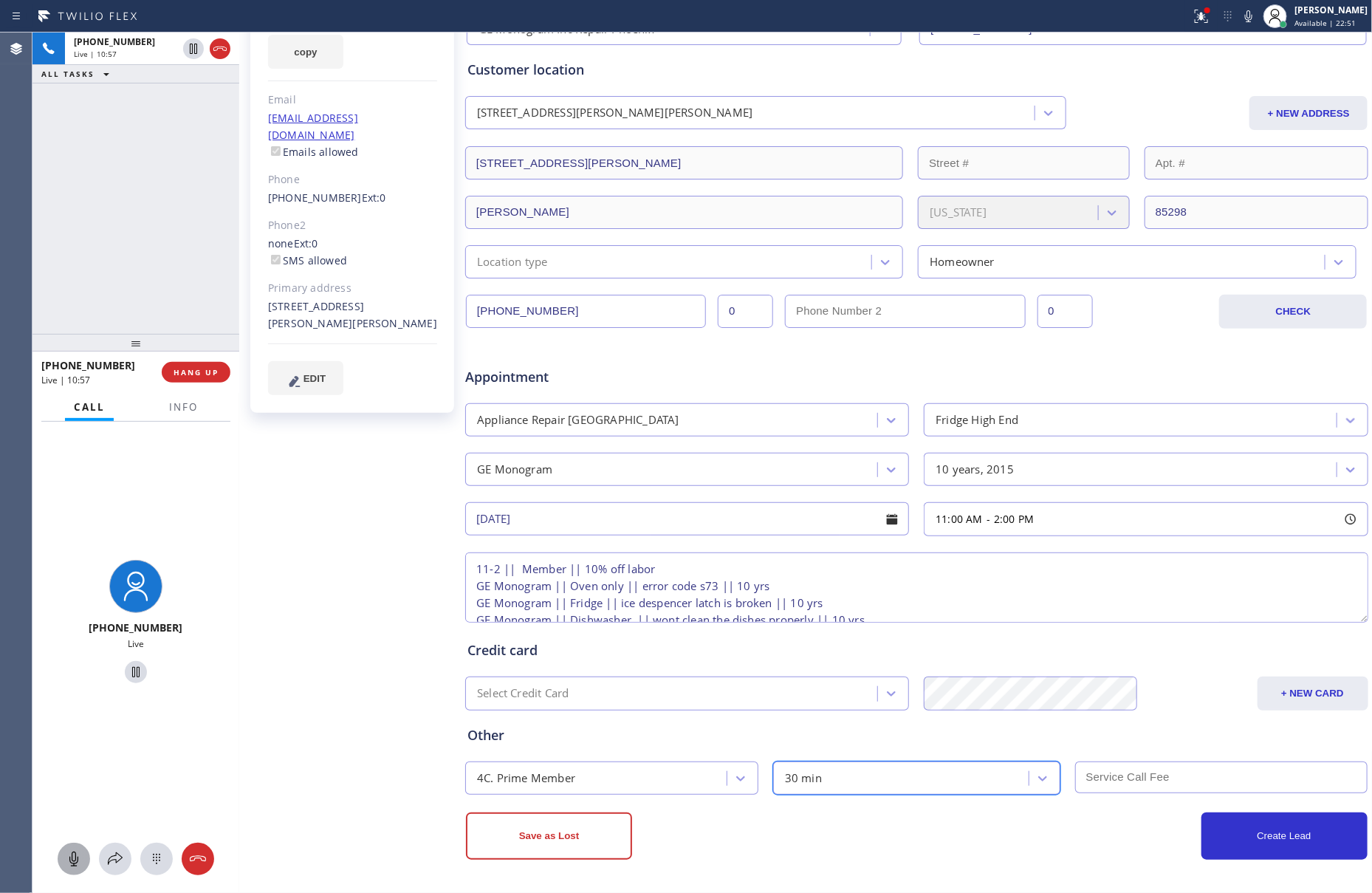
click at [774, 259] on div "Location type" at bounding box center [670, 261] width 402 height 25
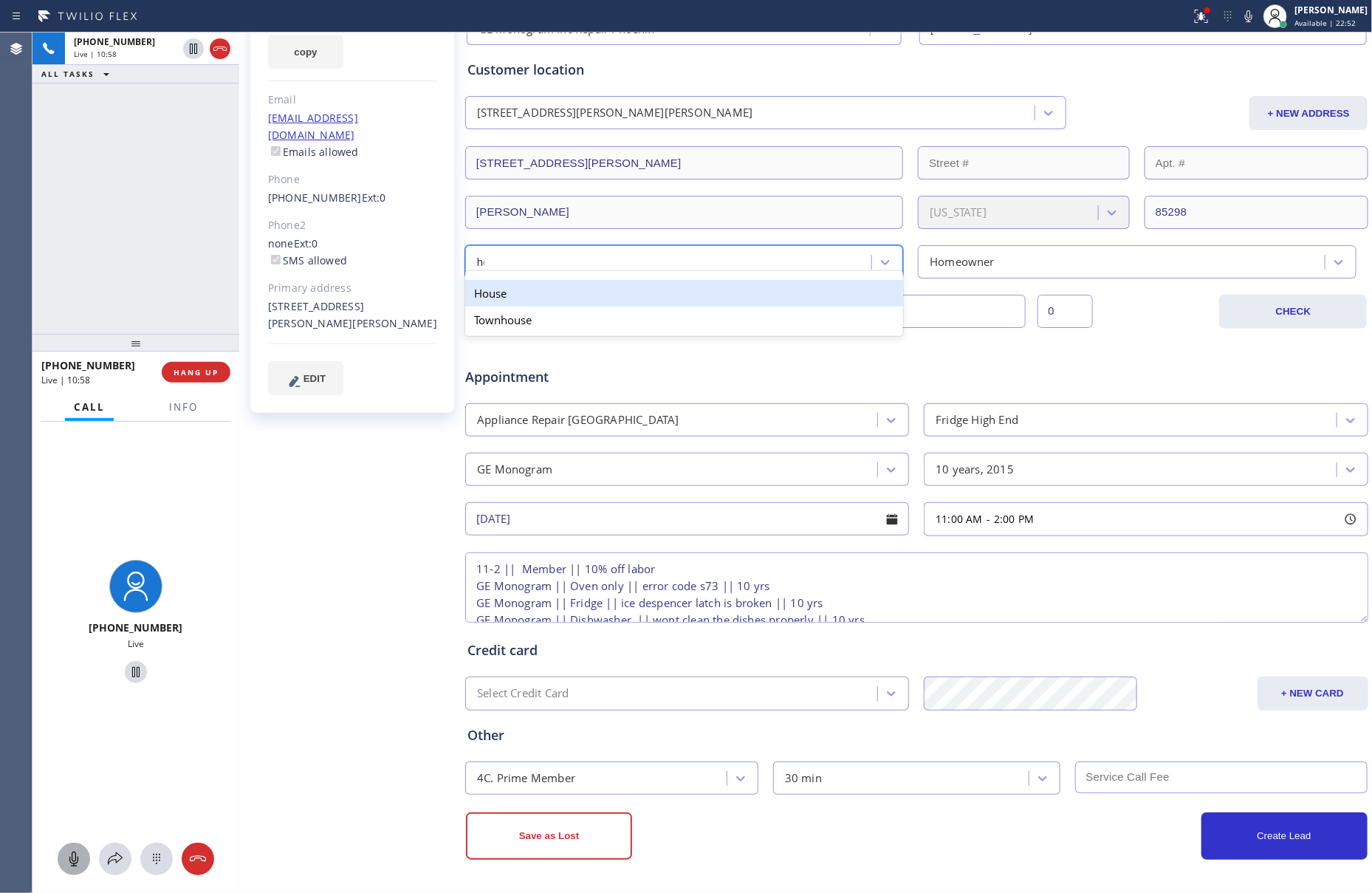
type input "hou"
click at [812, 353] on div "Appointment" at bounding box center [917, 368] width 907 height 37
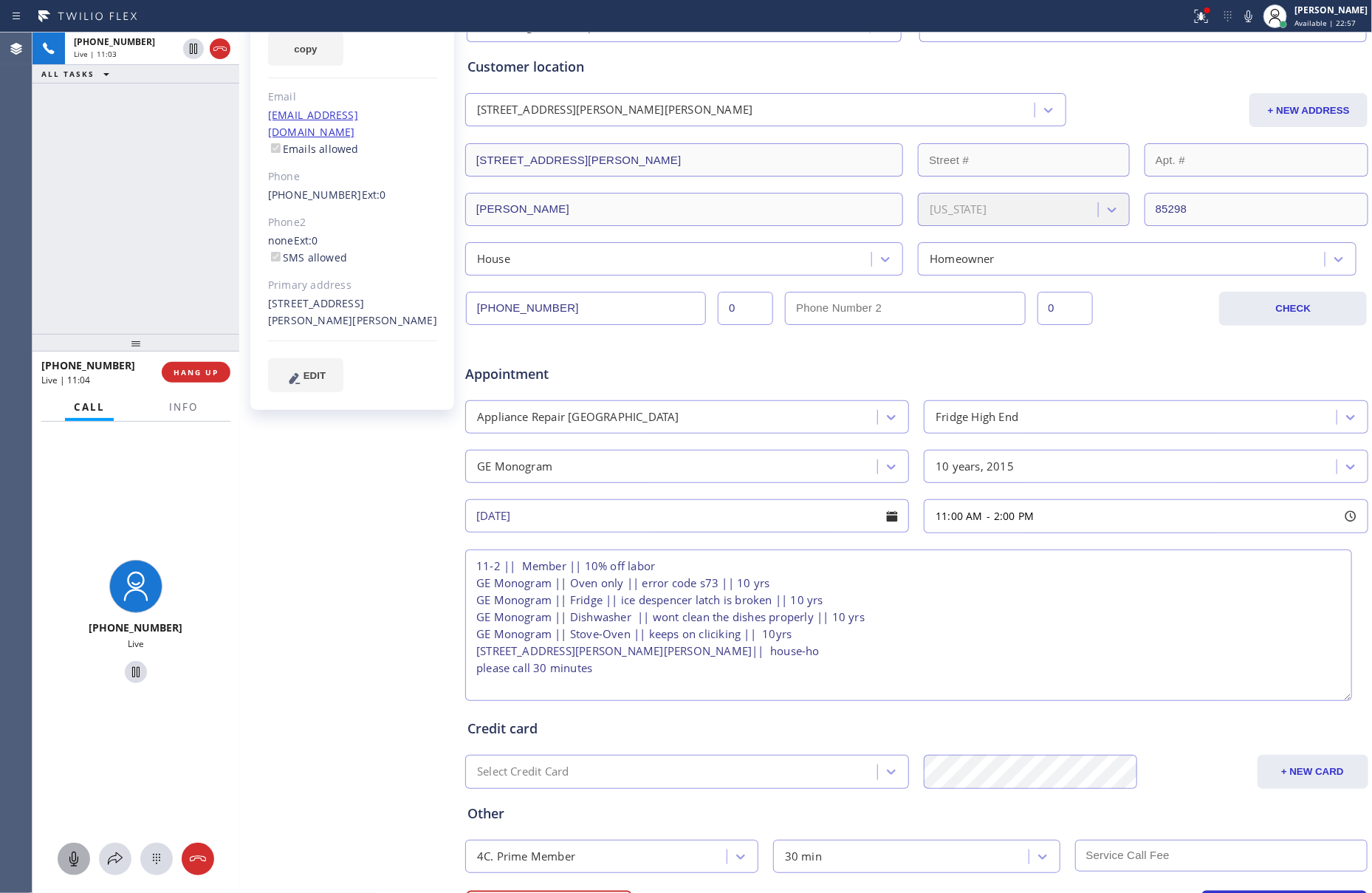
drag, startPoint x: 1338, startPoint y: 616, endPoint x: 1296, endPoint y: 702, distance: 95.7
click at [1339, 701] on textarea "11-2 || Member || 10% off labor GE Monogram || Oven only || error code s73 || 1…" at bounding box center [908, 625] width 887 height 151
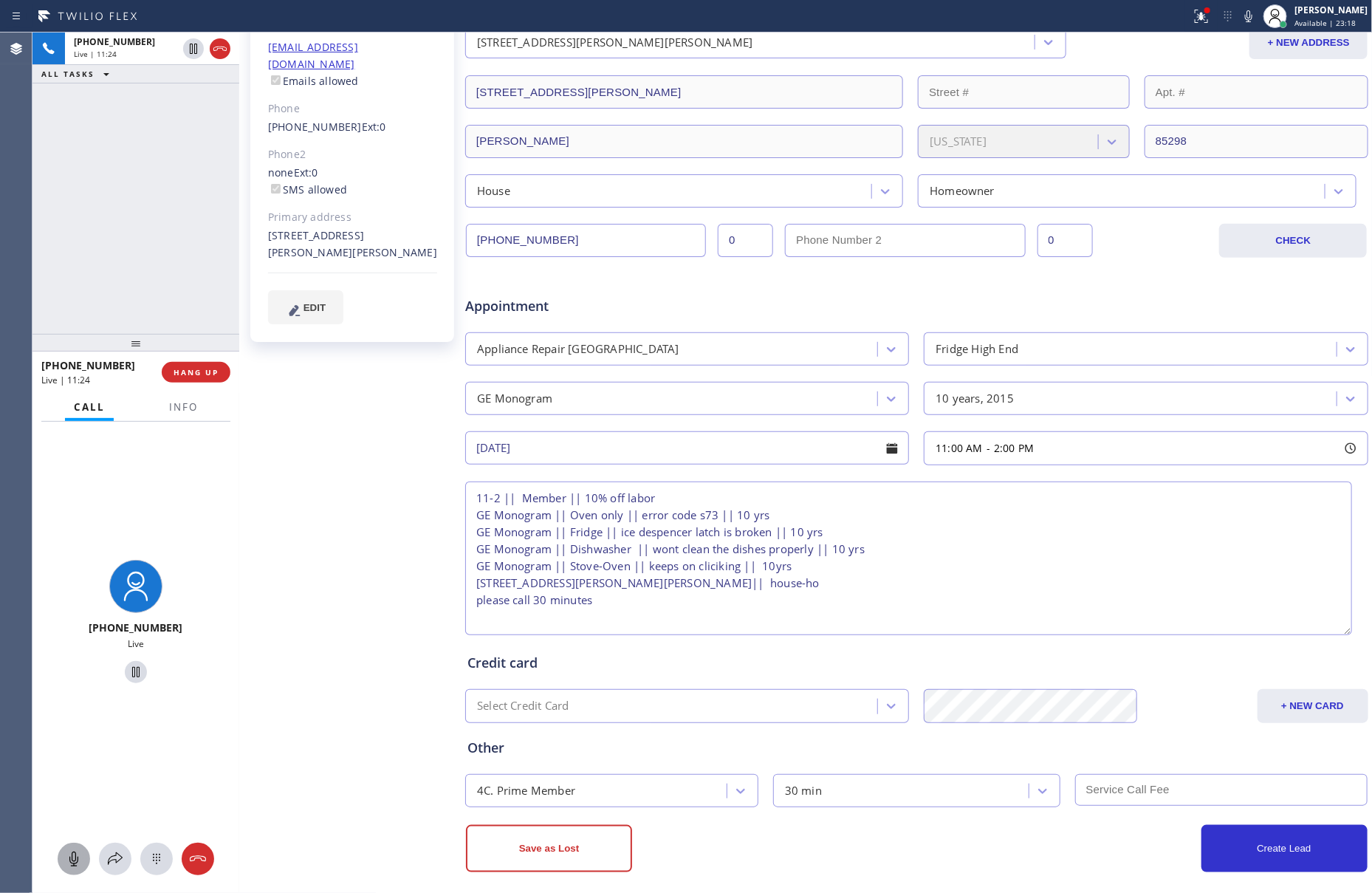
scroll to position [257, 0]
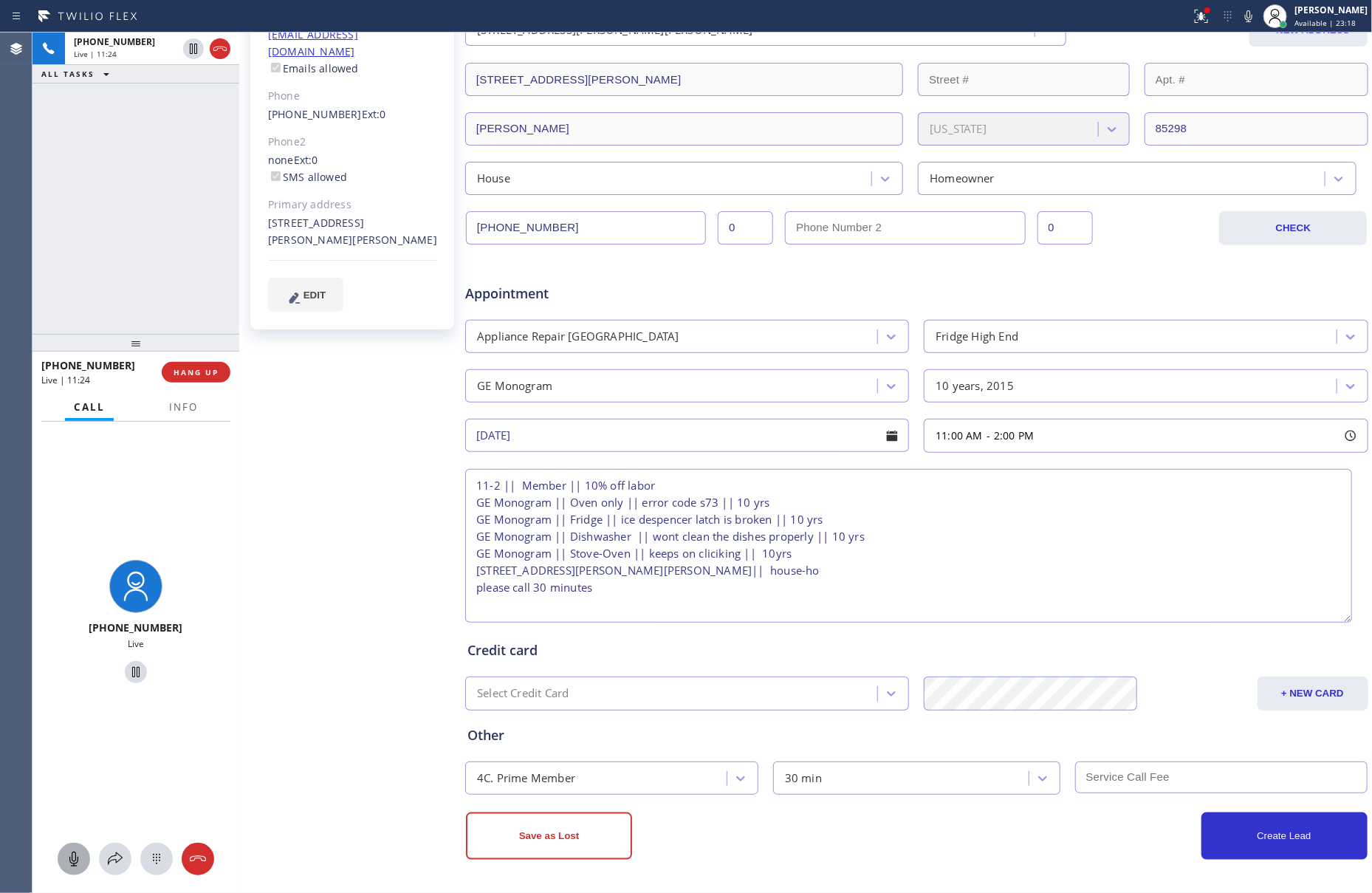
click at [1087, 542] on textarea "11-2 || Member || 10% off labor GE Monogram || Oven only || error code s73 || 1…" at bounding box center [908, 545] width 887 height 154
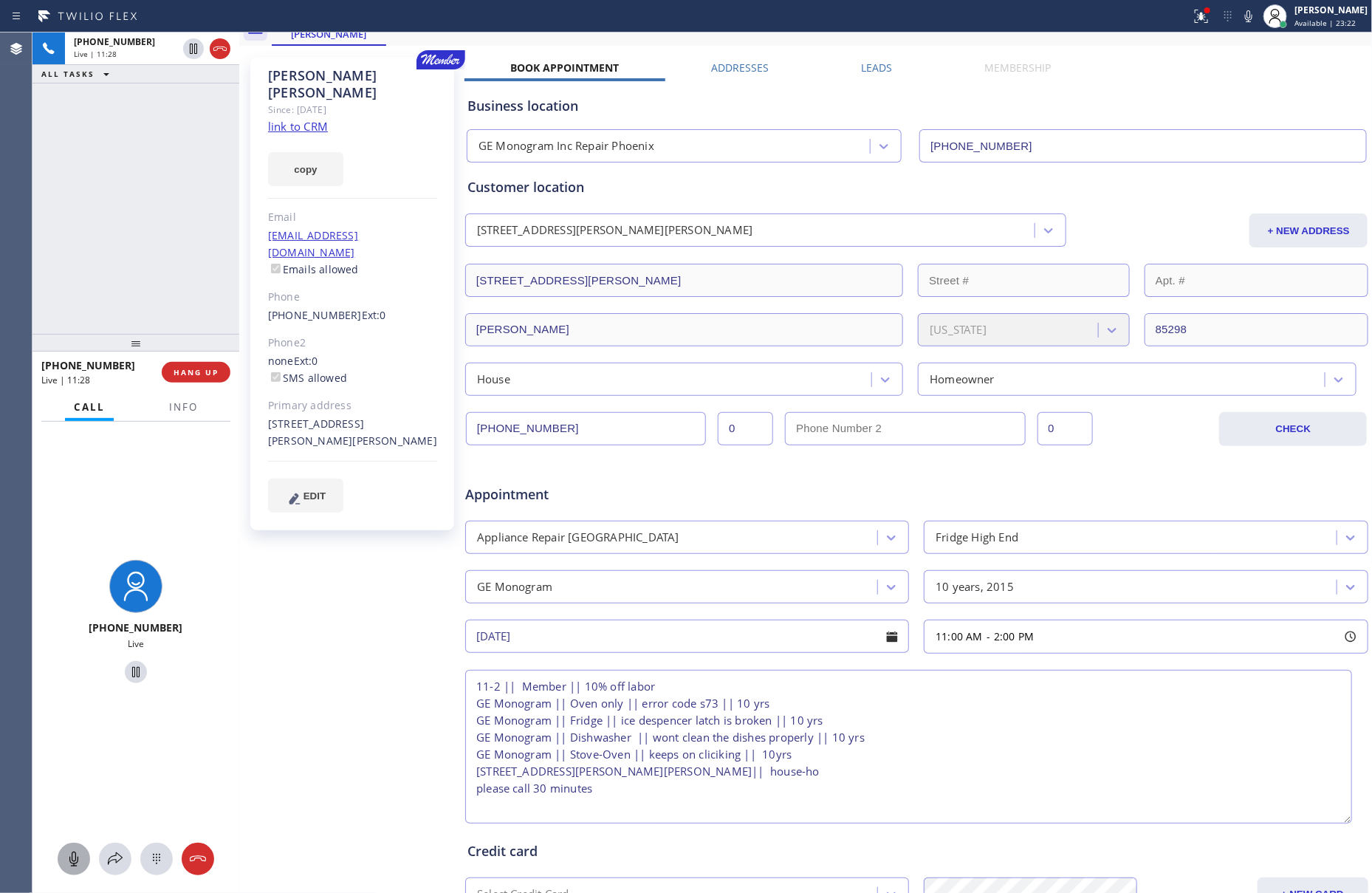
scroll to position [0, 0]
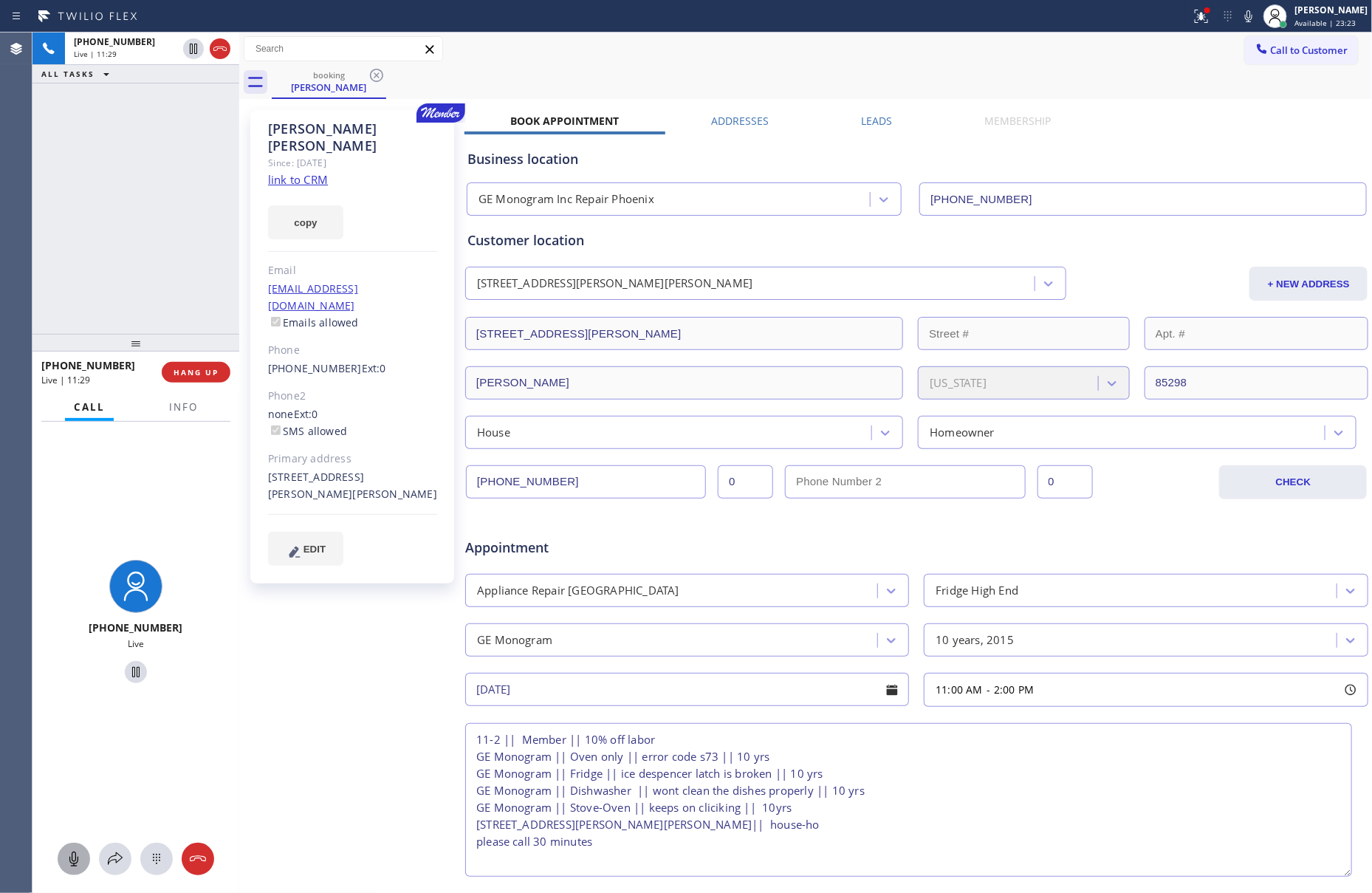
click at [1094, 537] on div "Appointment" at bounding box center [917, 538] width 907 height 37
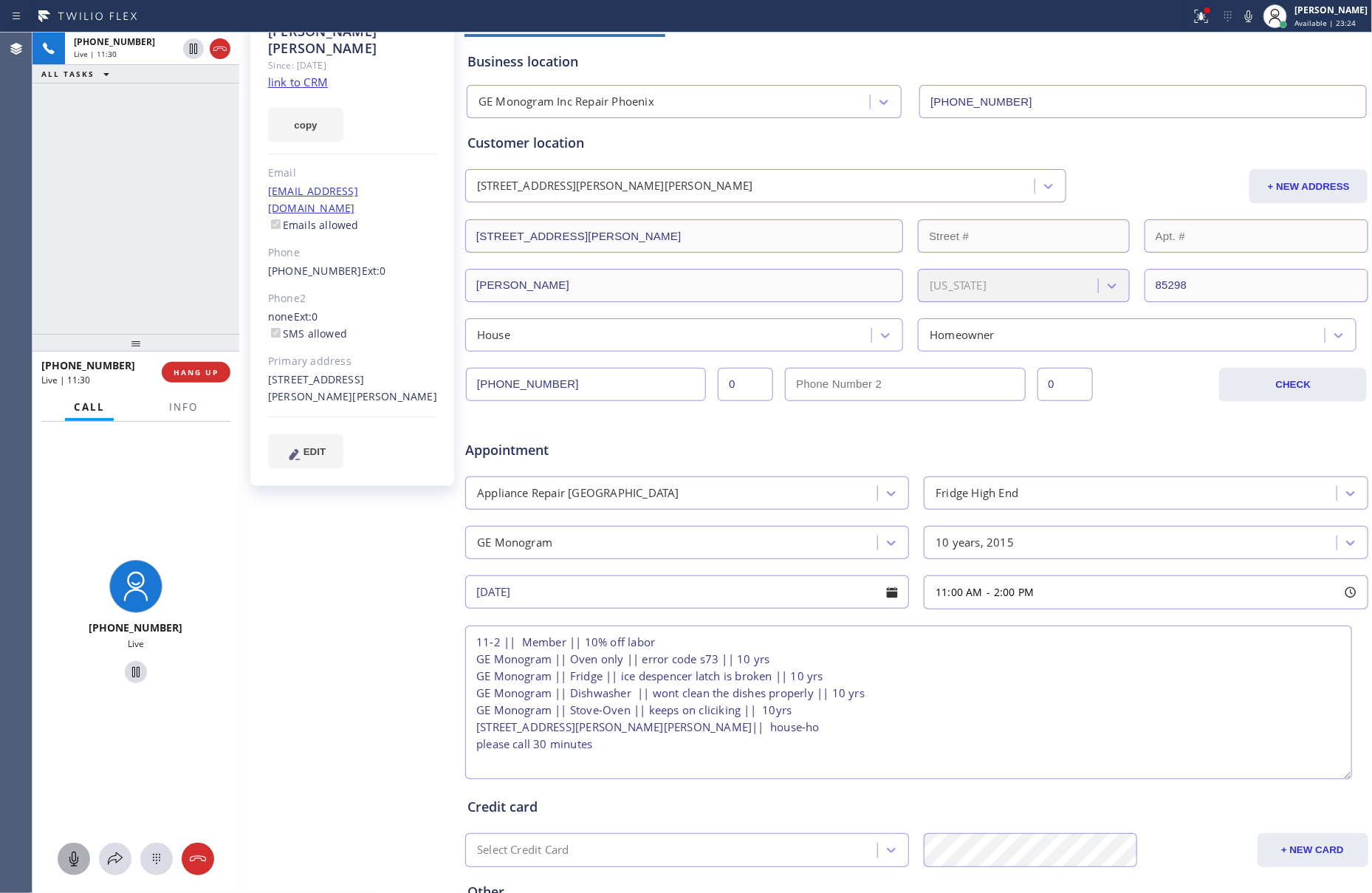
scroll to position [257, 0]
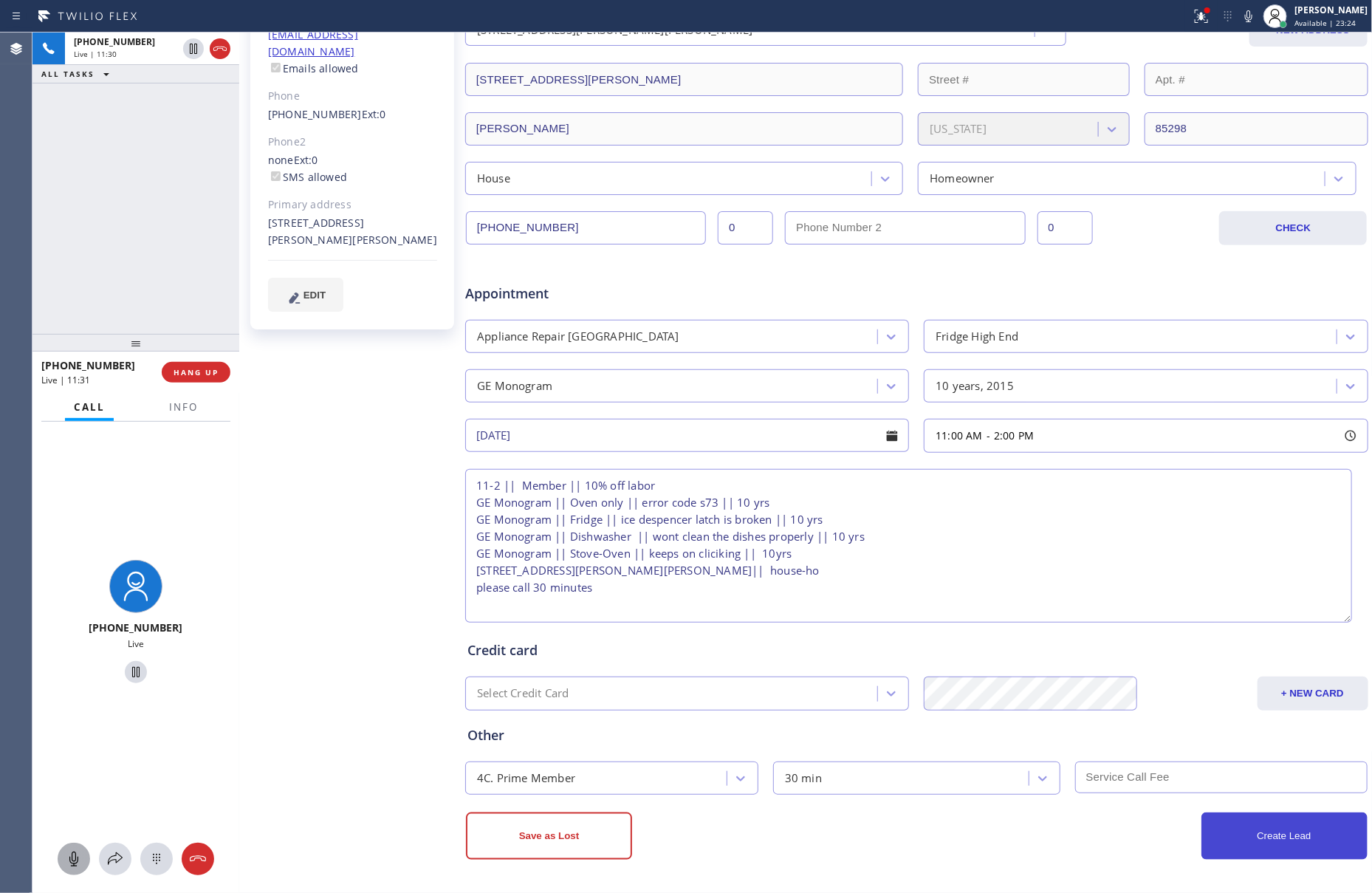
click at [1270, 845] on button "Create Lead" at bounding box center [1285, 836] width 166 height 48
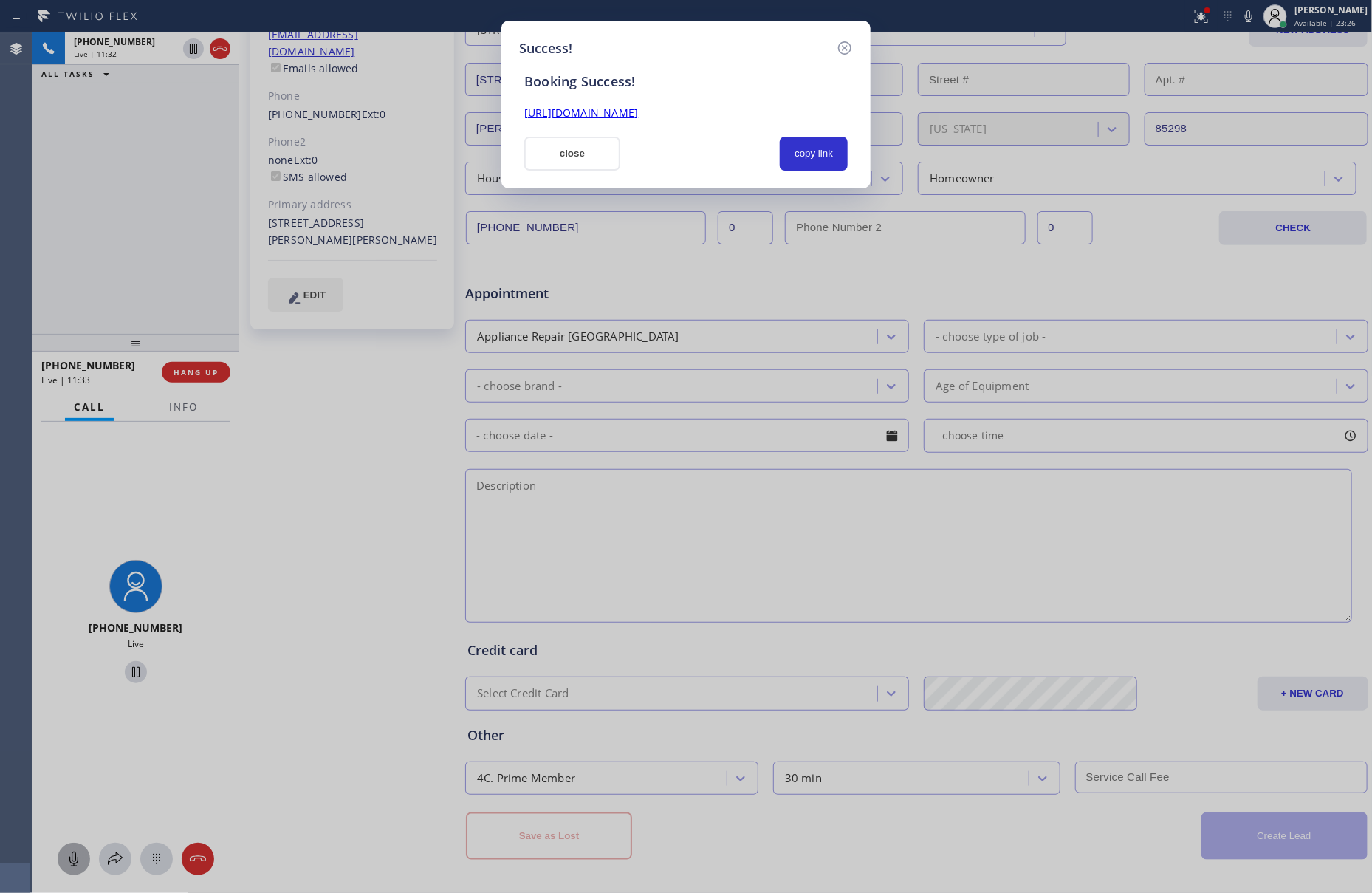
click at [723, 146] on div at bounding box center [700, 154] width 143 height 34
click at [802, 155] on button "copy link" at bounding box center [814, 154] width 68 height 34
click at [717, 149] on div at bounding box center [700, 154] width 143 height 34
drag, startPoint x: 752, startPoint y: 151, endPoint x: 645, endPoint y: 154, distance: 107.0
click at [751, 151] on div at bounding box center [700, 154] width 143 height 34
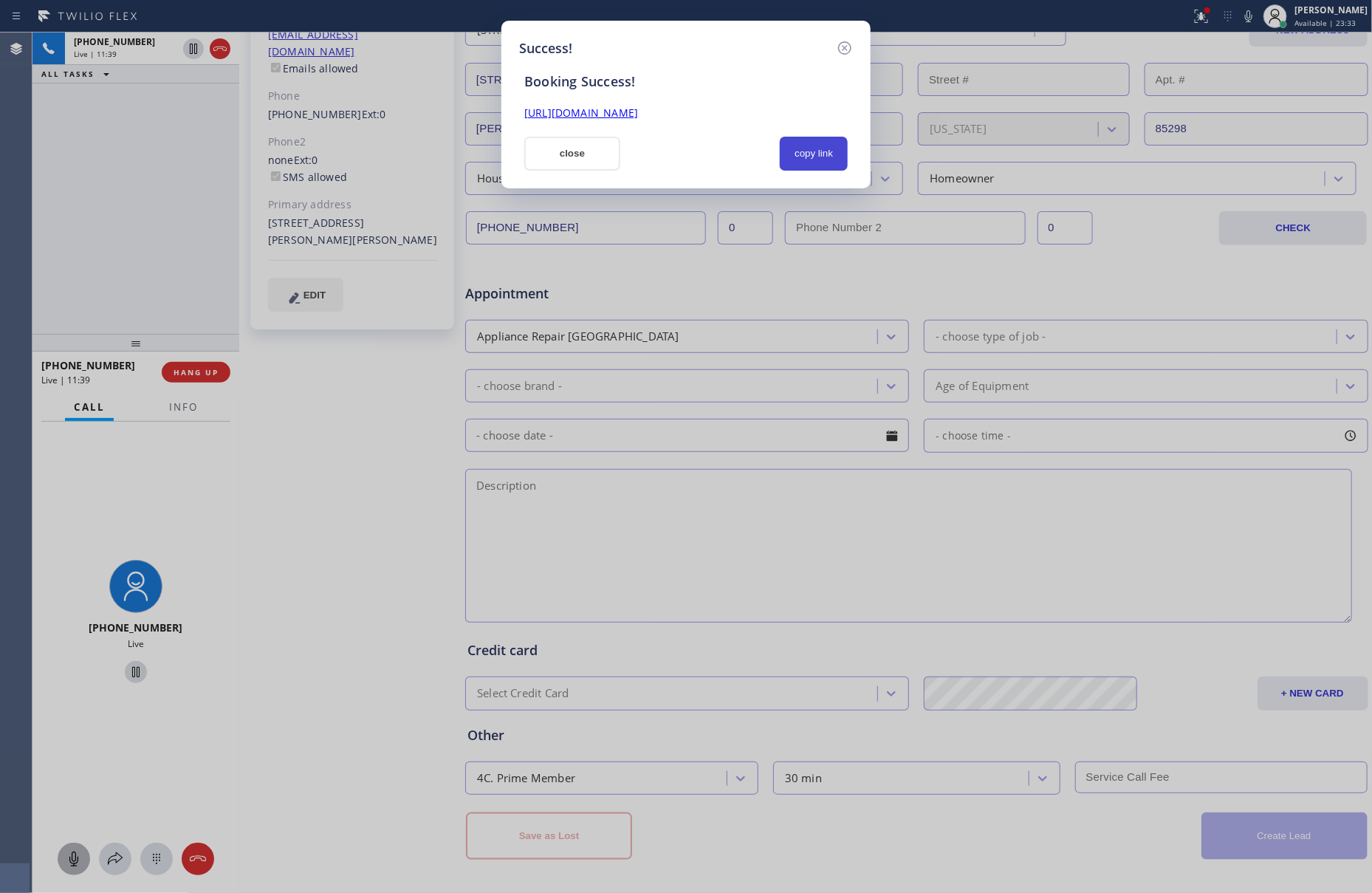
click at [804, 155] on button "copy link" at bounding box center [814, 154] width 68 height 34
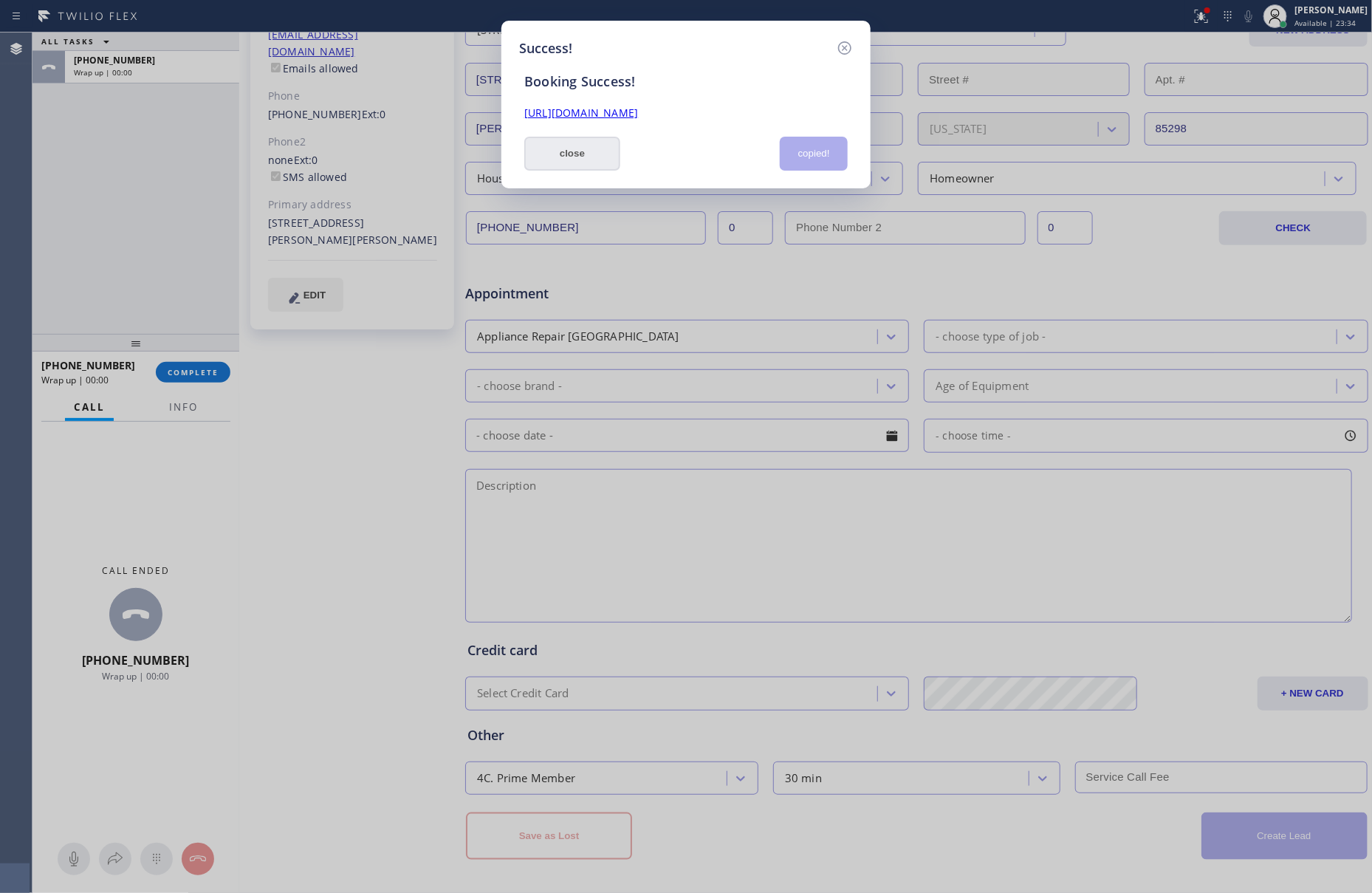
click at [597, 156] on button "close" at bounding box center [572, 154] width 96 height 34
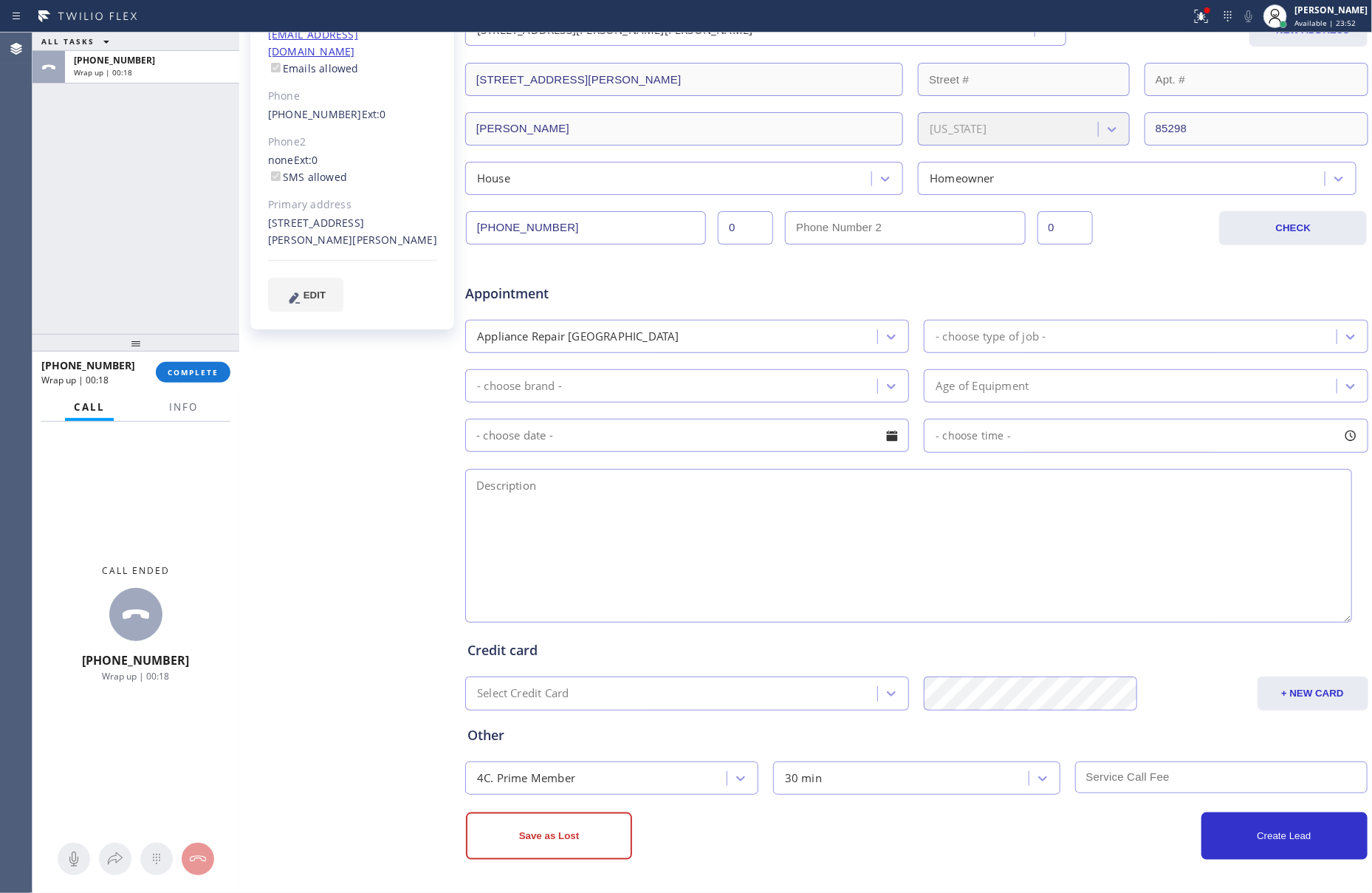
click at [91, 177] on div "ALL TASKS ALL TASKS ACTIVE TASKS TASKS IN WRAP UP +16022287593 Wrap up | 00:18" at bounding box center [136, 183] width 207 height 301
drag, startPoint x: 406, startPoint y: 486, endPoint x: 441, endPoint y: 473, distance: 37.3
click at [411, 484] on div "Sandra Watson Since: 20 may 2020 link to CRM copy Email sandrawatsonaz@gmail.co…" at bounding box center [353, 369] width 222 height 1041
drag, startPoint x: 122, startPoint y: 220, endPoint x: 367, endPoint y: 486, distance: 361.6
click at [138, 239] on div "ALL TASKS ALL TASKS ACTIVE TASKS TASKS IN WRAP UP +16022287593 Wrap up | 00:50" at bounding box center [136, 183] width 207 height 301
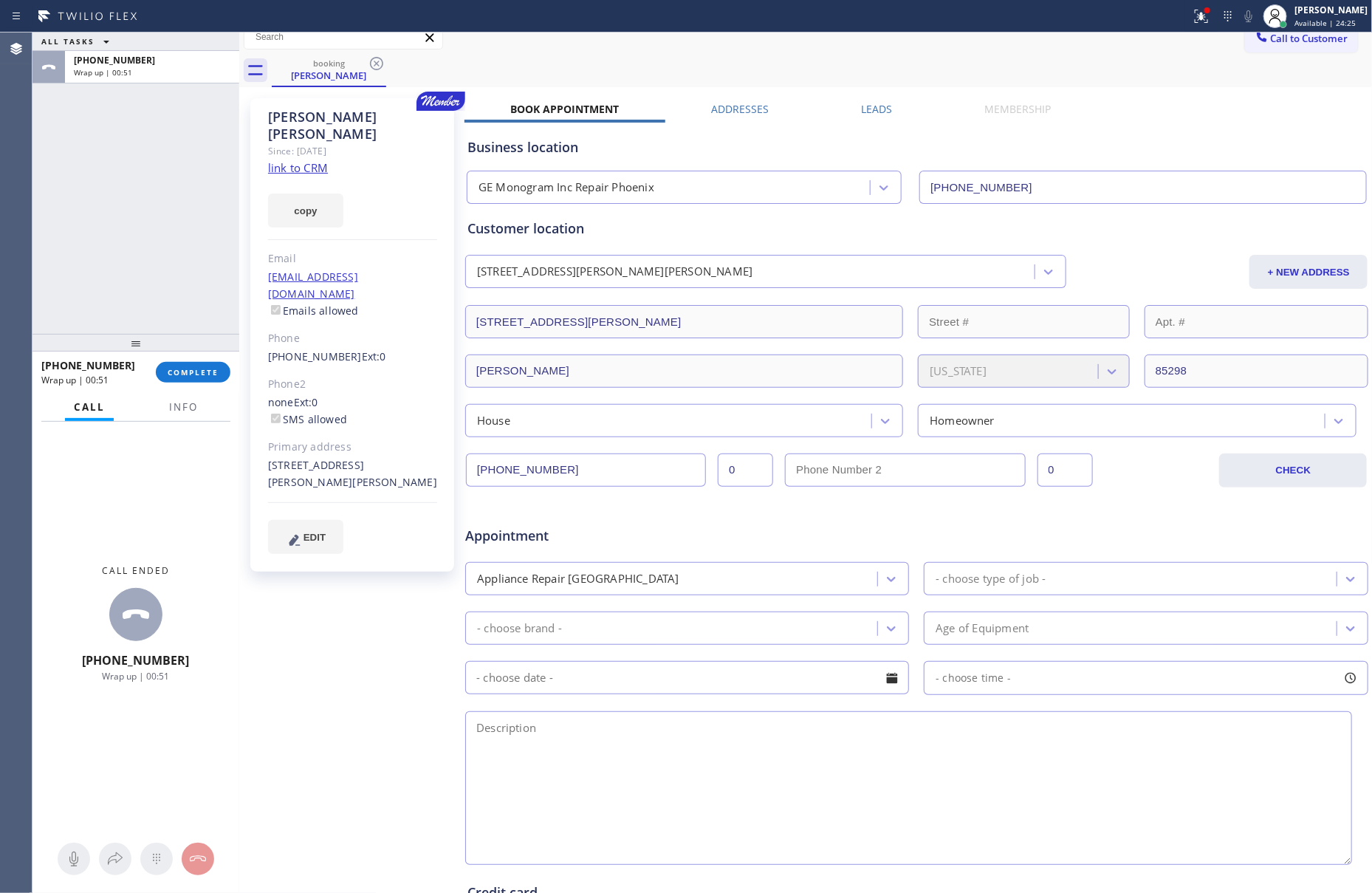
scroll to position [0, 0]
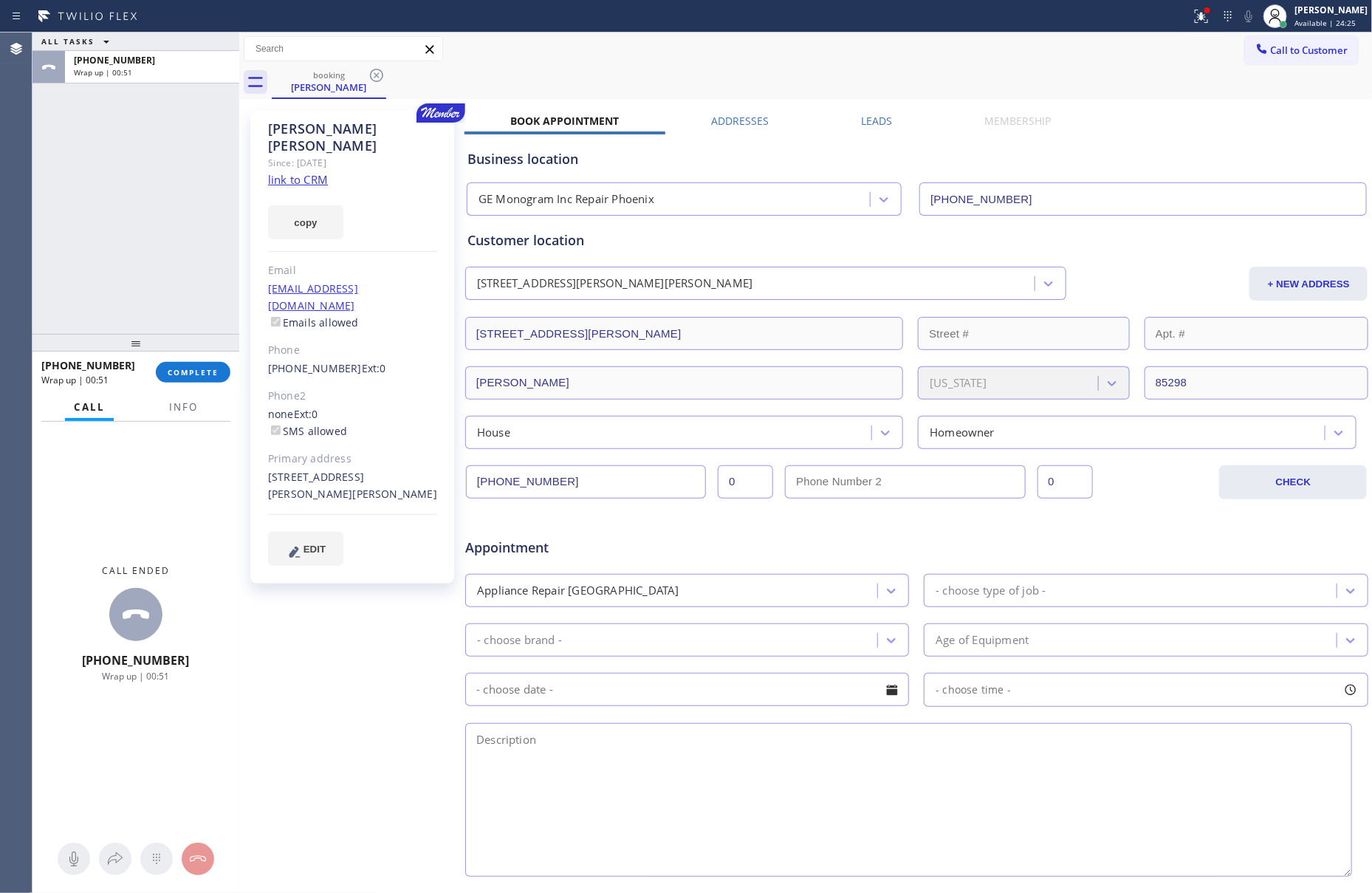
click at [160, 228] on div "ALL TASKS ALL TASKS ACTIVE TASKS TASKS IN WRAP UP +16022287593 Wrap up | 00:51" at bounding box center [136, 183] width 207 height 301
click at [178, 371] on span "COMPLETE" at bounding box center [193, 372] width 51 height 10
click at [179, 241] on div "ALL TASKS ALL TASKS ACTIVE TASKS TASKS IN WRAP UP +16022287593 Wrap up | 00:52" at bounding box center [136, 183] width 207 height 301
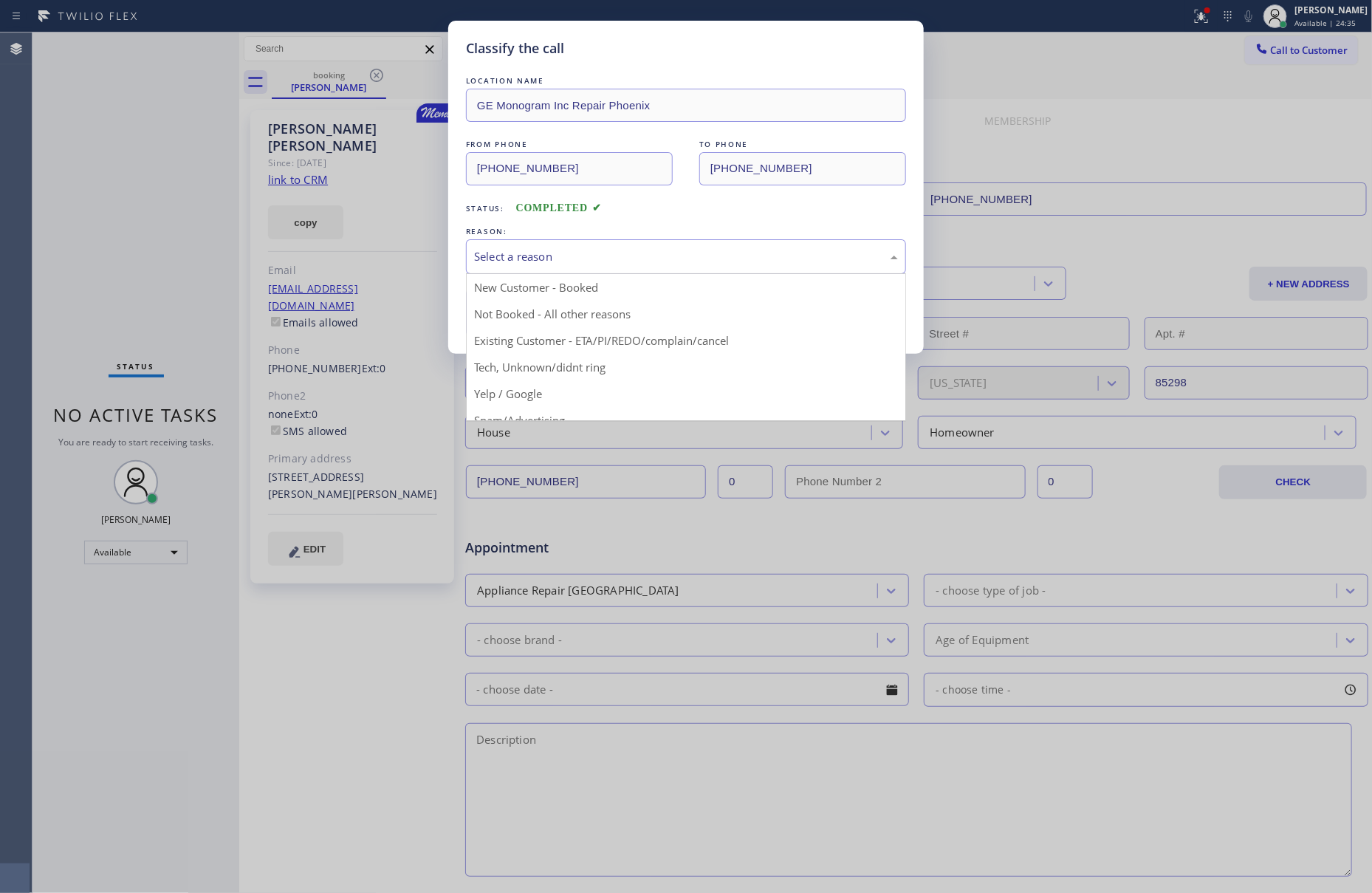
click at [535, 262] on div "Select a reason" at bounding box center [686, 256] width 424 height 17
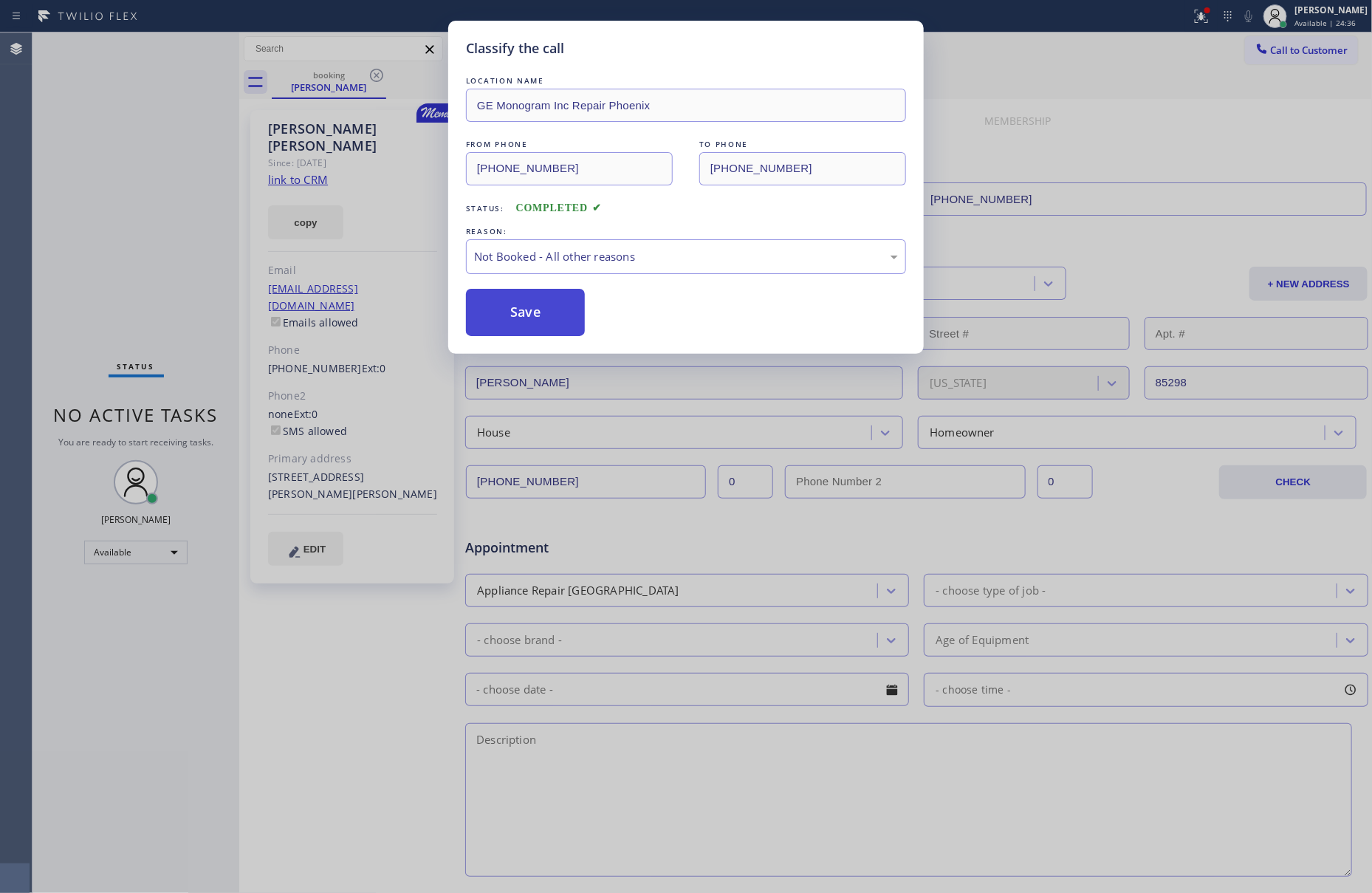
click at [523, 317] on button "Save" at bounding box center [526, 312] width 119 height 48
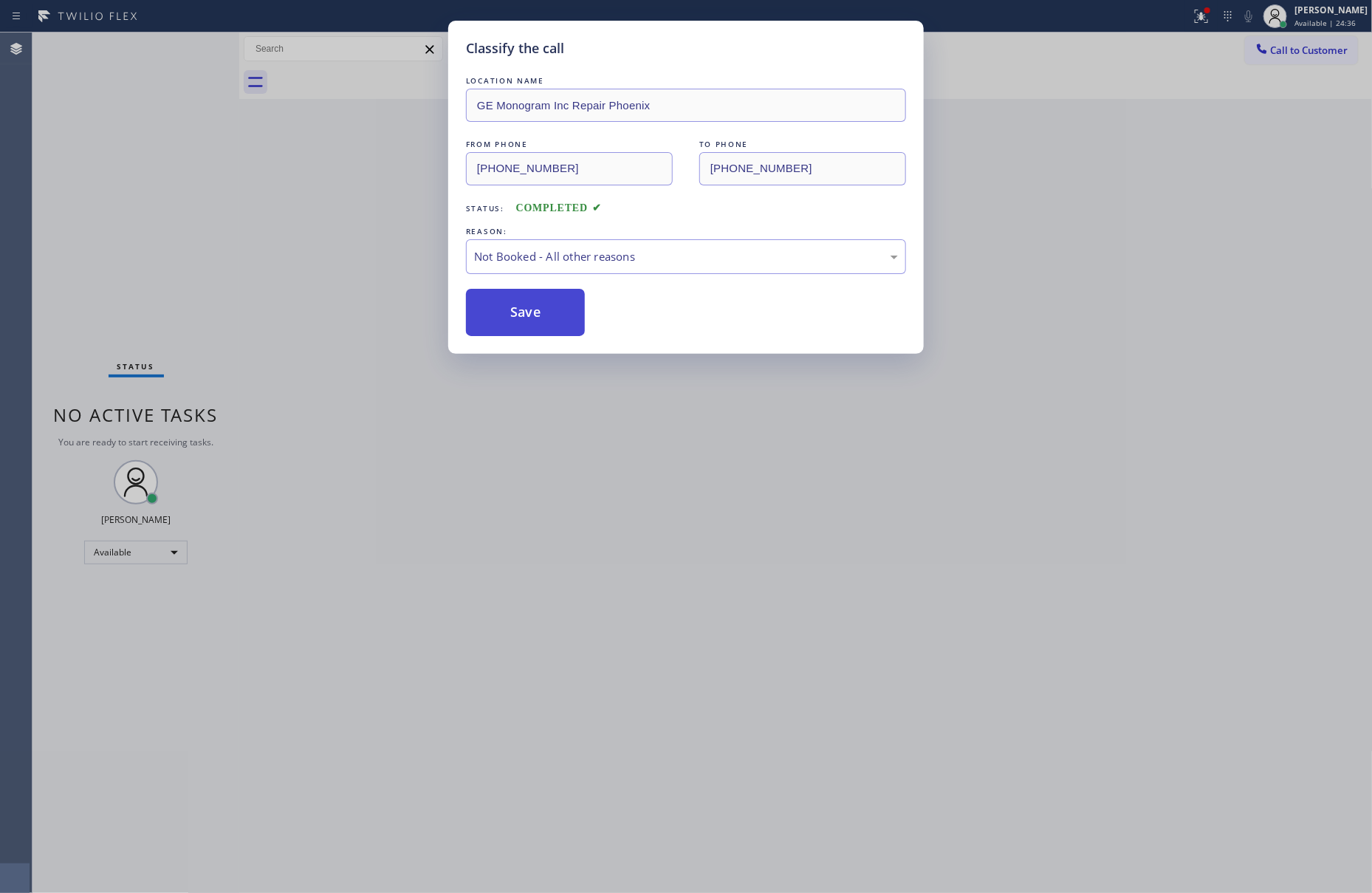
click at [524, 317] on button "Save" at bounding box center [526, 312] width 119 height 48
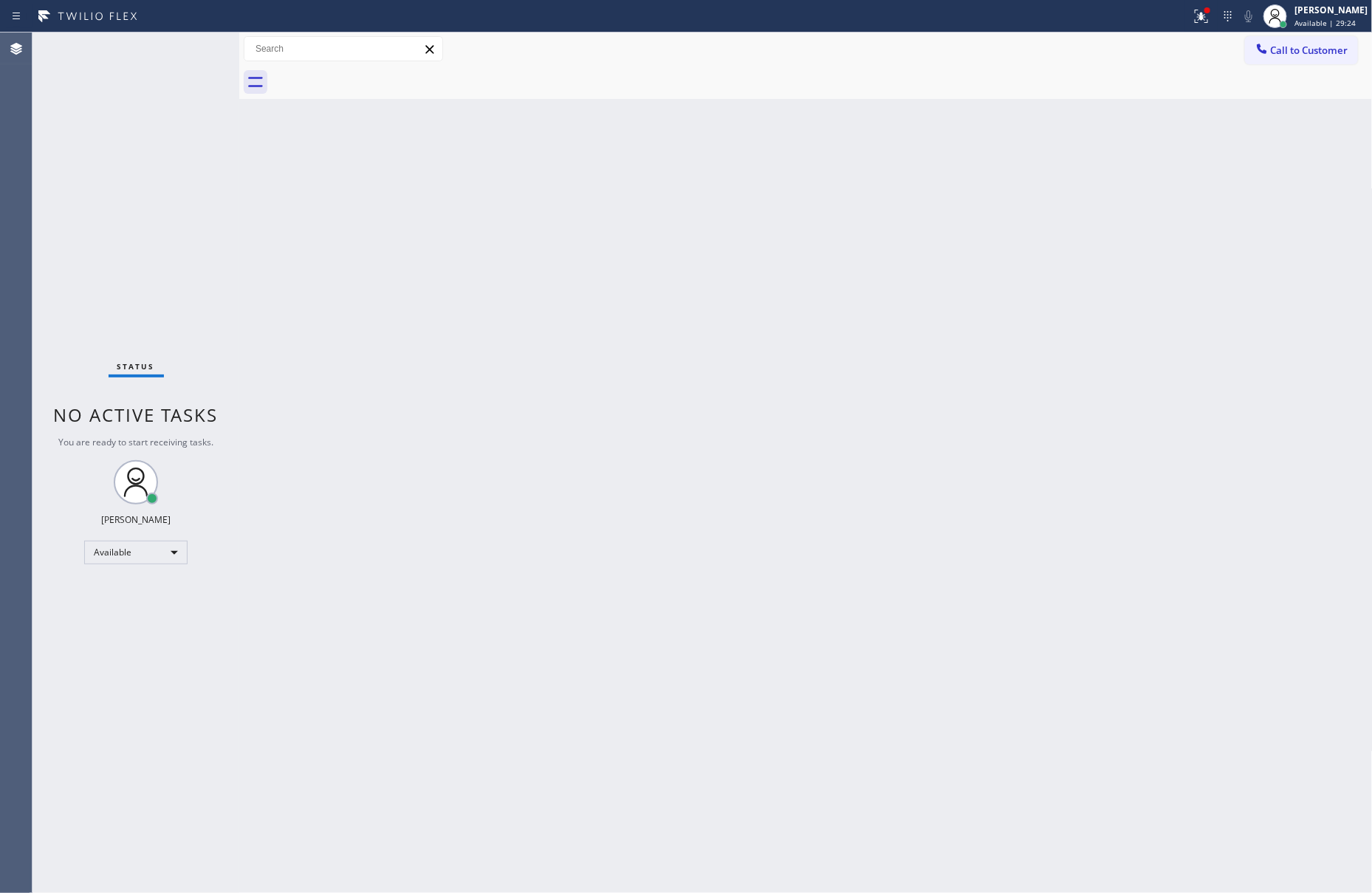
click at [424, 311] on div "Back to Dashboard Change Sender ID Customers Technicians Select a contact Outbo…" at bounding box center [806, 463] width 1133 height 861
